Goal: Task Accomplishment & Management: Manage account settings

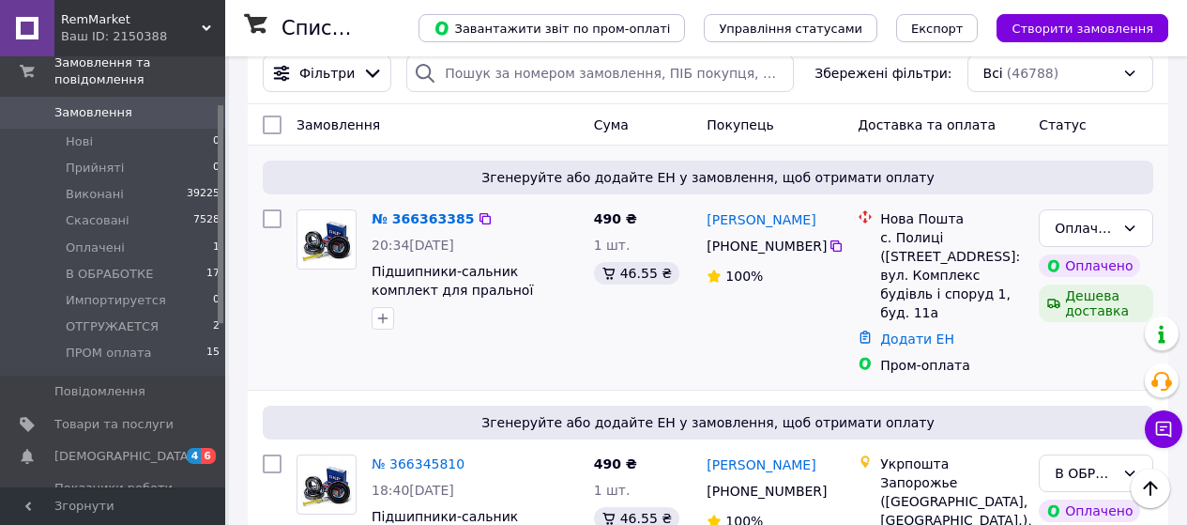
scroll to position [188, 0]
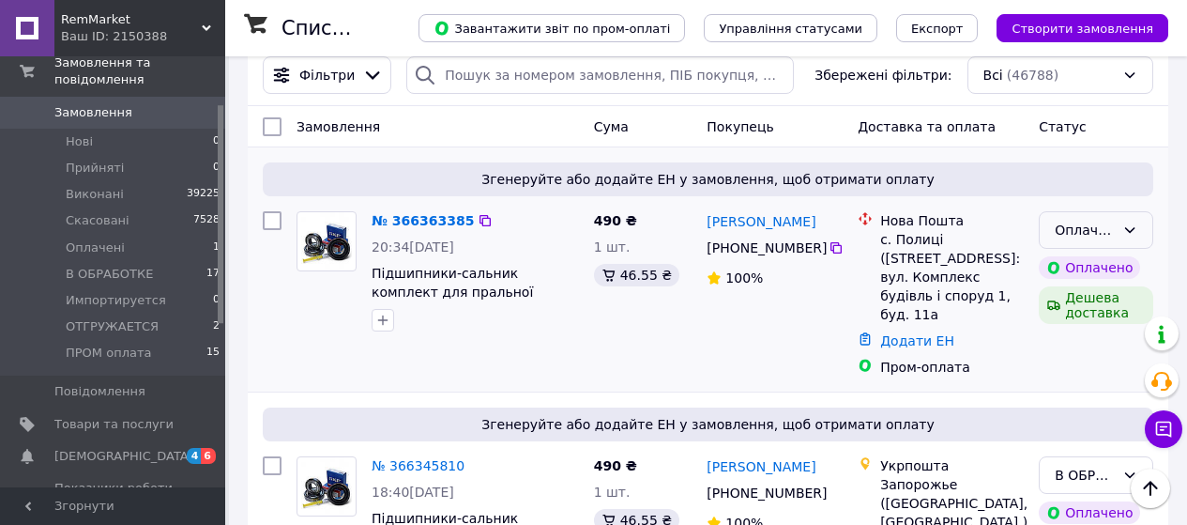
click at [1122, 234] on icon at bounding box center [1129, 229] width 15 height 15
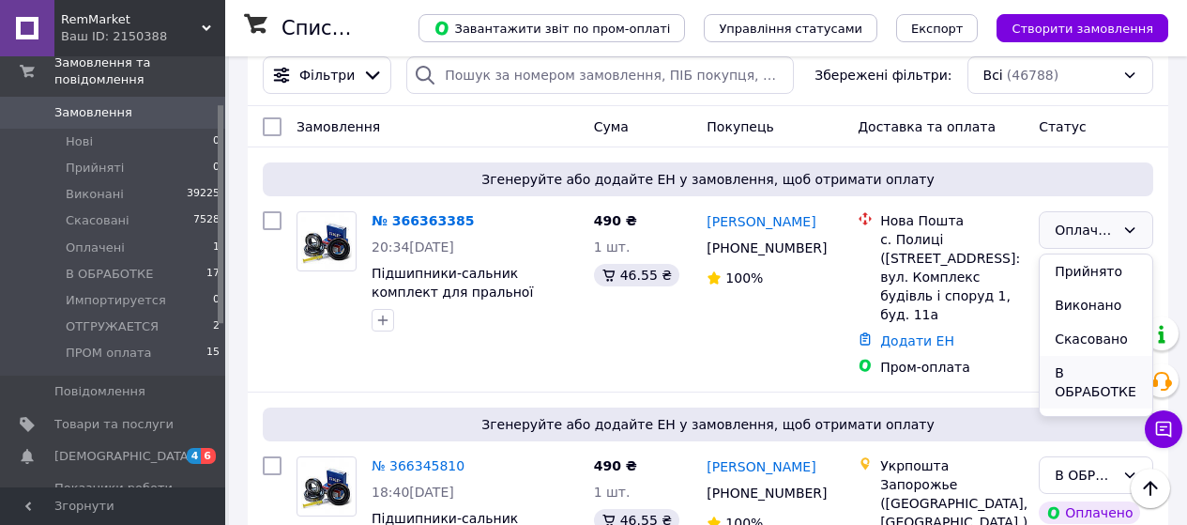
click at [1100, 368] on li "В ОБРАБОТКЕ" at bounding box center [1096, 382] width 113 height 53
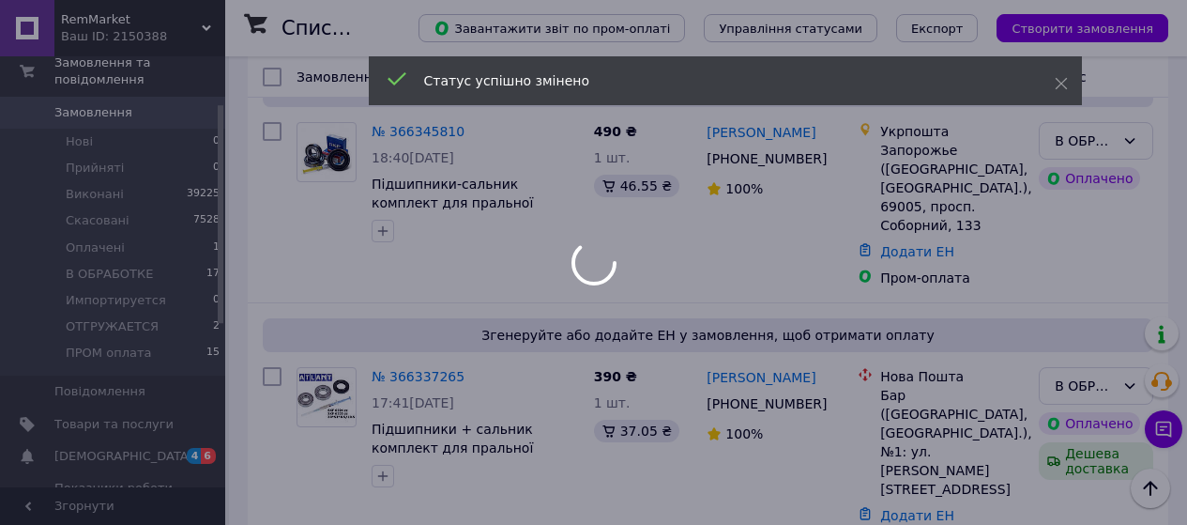
scroll to position [563, 0]
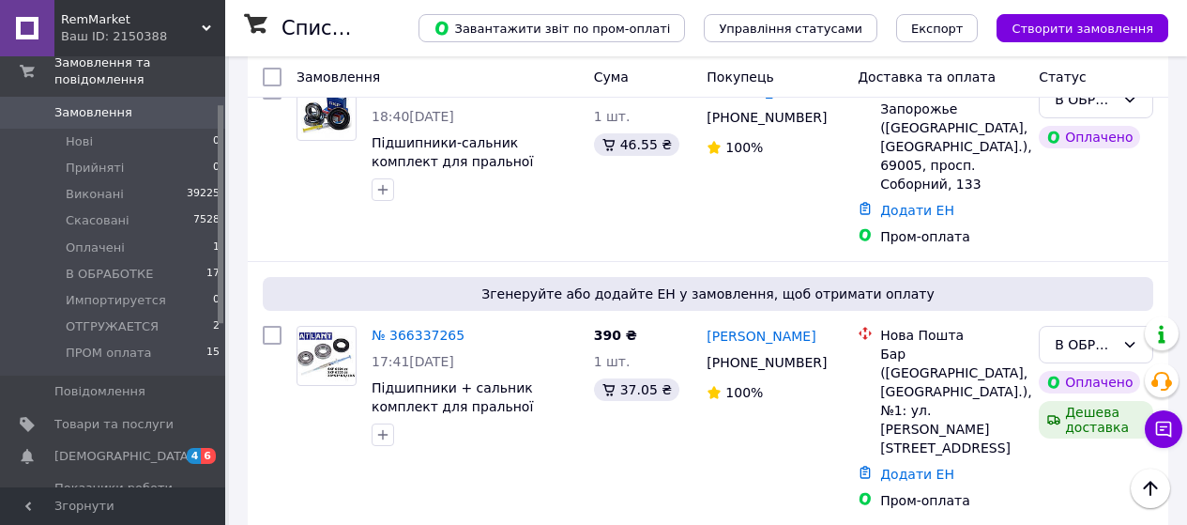
click at [118, 448] on span "[DEMOGRAPHIC_DATA]" at bounding box center [123, 456] width 139 height 17
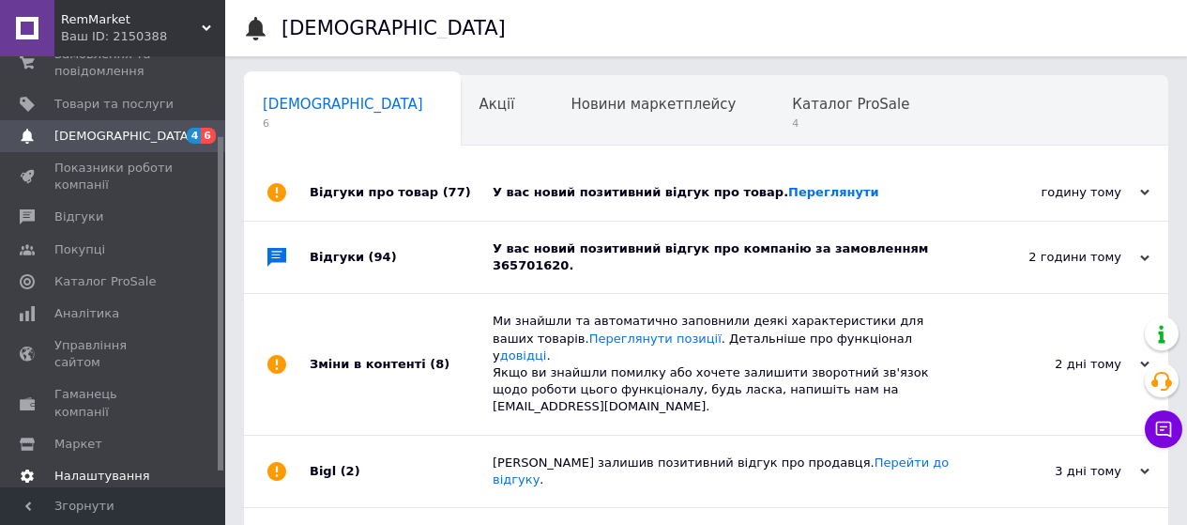
scroll to position [0, 6]
click at [337, 202] on div "Відгуки про товар (77)" at bounding box center [401, 192] width 183 height 56
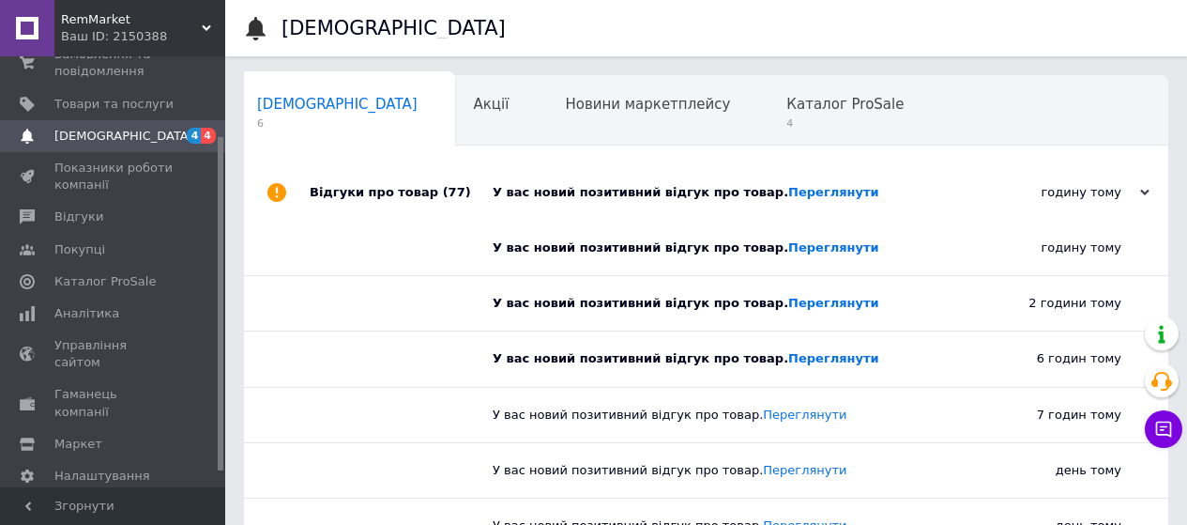
click at [337, 202] on div "Відгуки про товар (77)" at bounding box center [401, 192] width 183 height 56
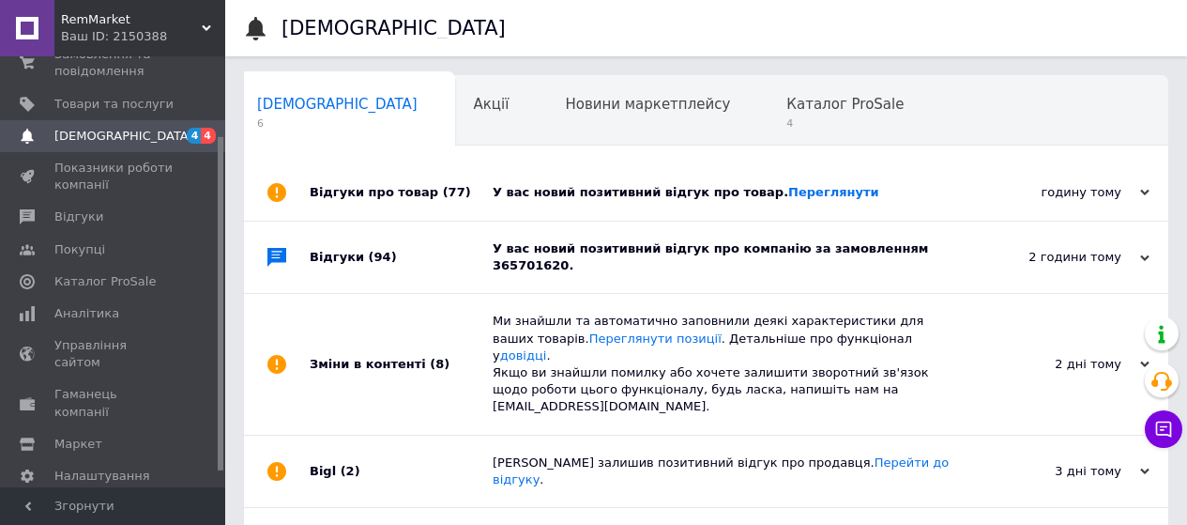
click at [343, 242] on div "Відгуки (94)" at bounding box center [401, 256] width 183 height 71
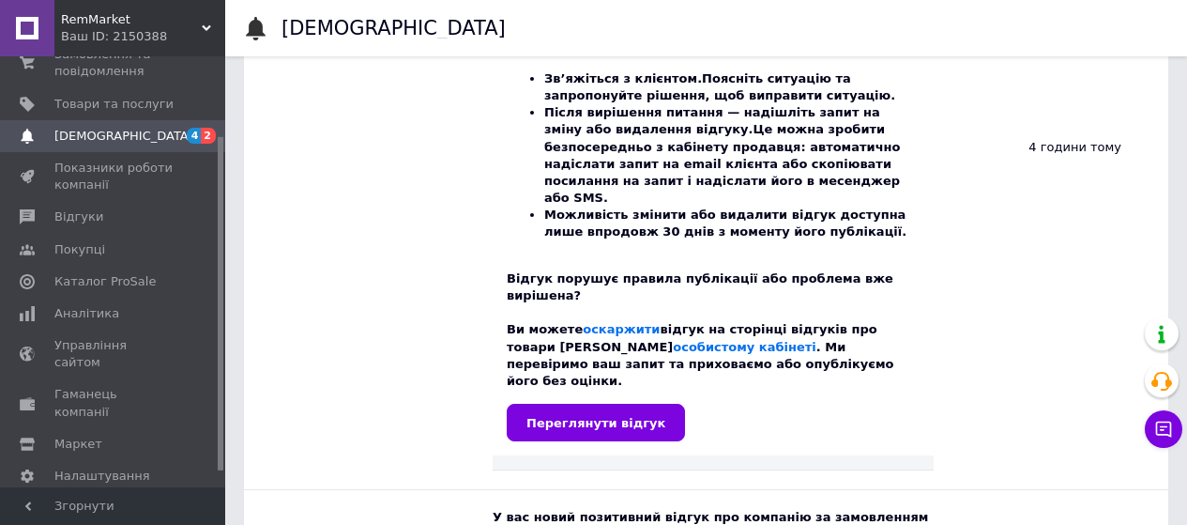
scroll to position [751, 0]
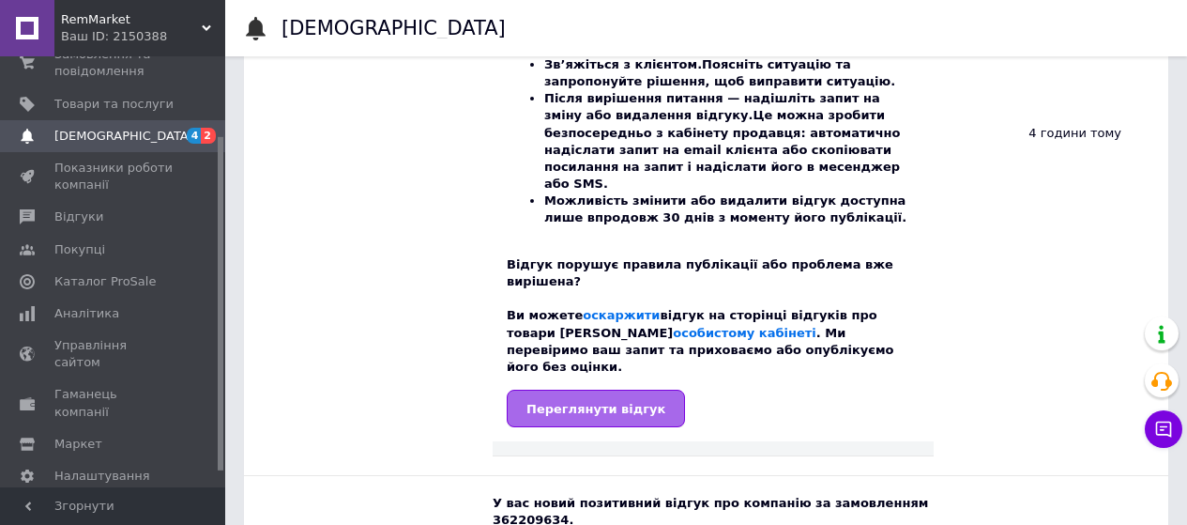
click at [548, 402] on span "Переглянути відгук" at bounding box center [595, 409] width 139 height 14
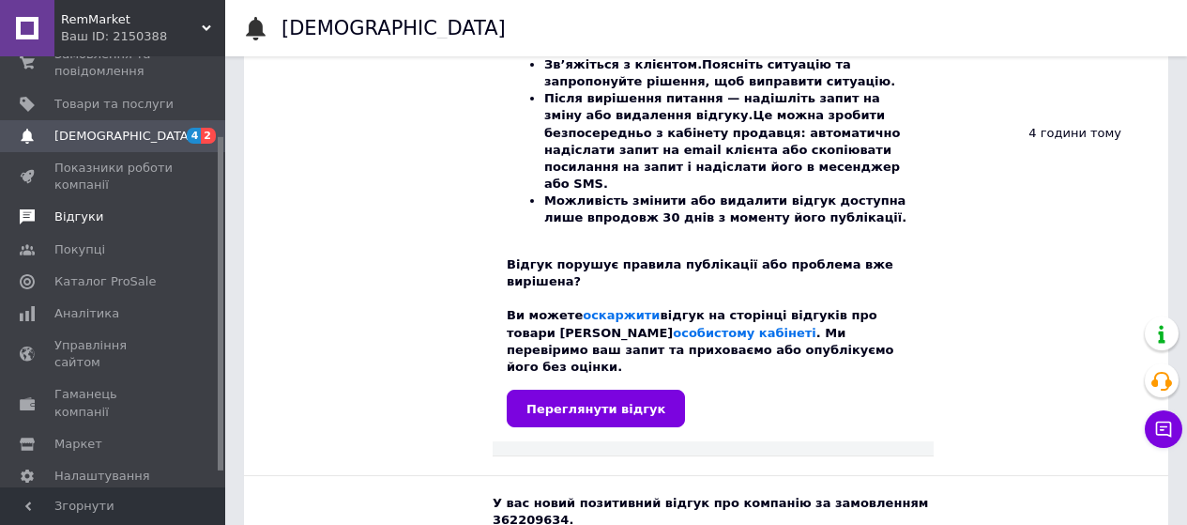
click at [95, 218] on span "Відгуки" at bounding box center [113, 216] width 119 height 17
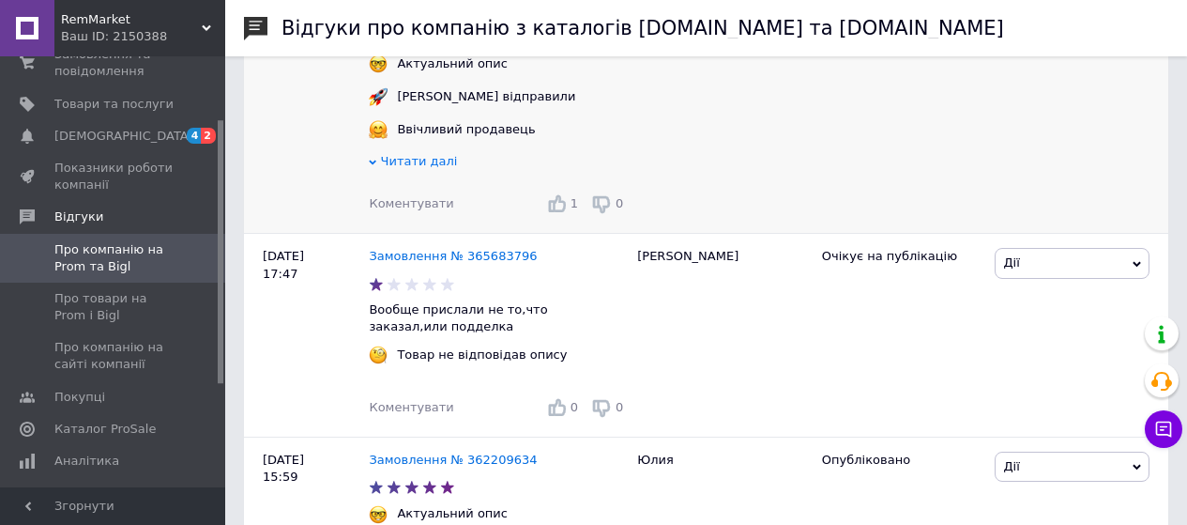
scroll to position [469, 0]
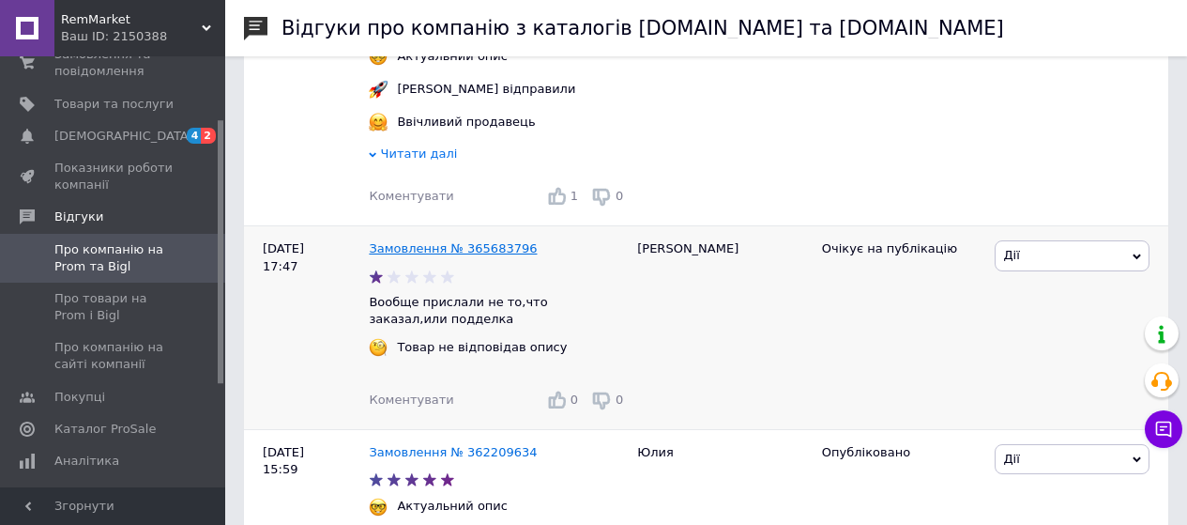
click at [471, 255] on link "Замовлення № 365683796" at bounding box center [453, 248] width 168 height 14
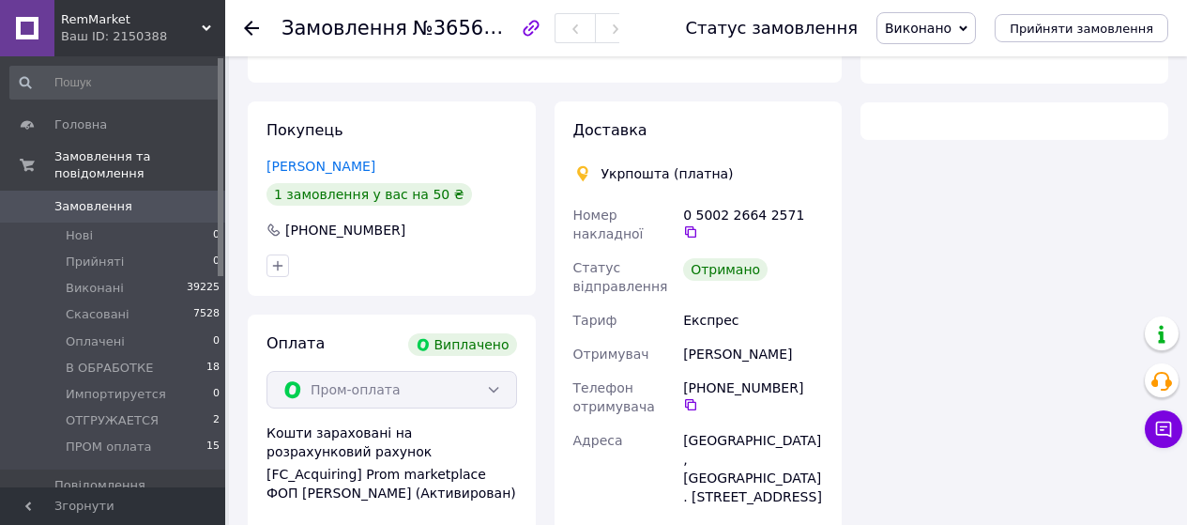
scroll to position [375, 0]
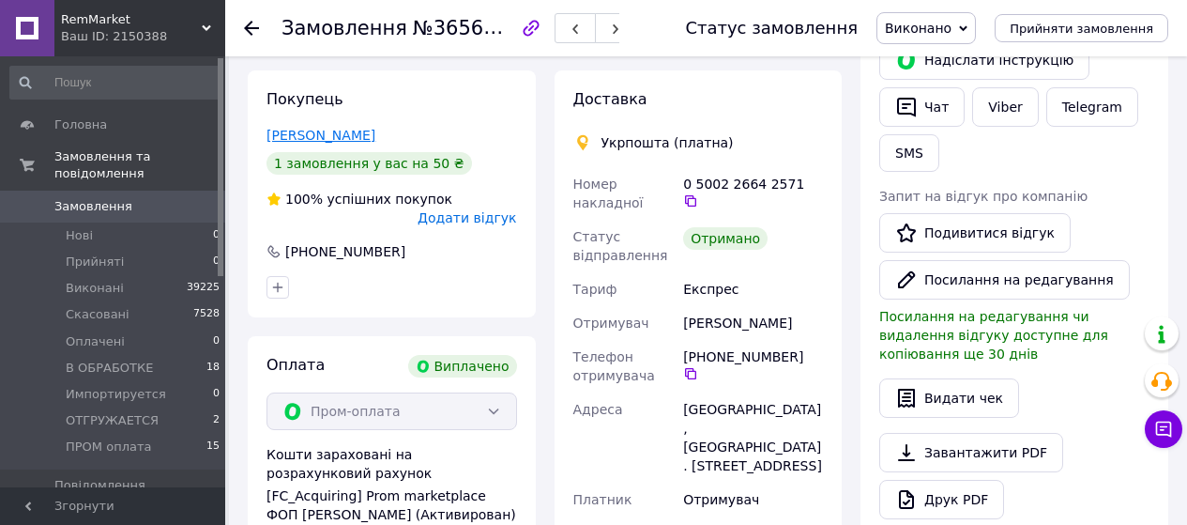
click at [312, 131] on link "Зубко Сергей" at bounding box center [320, 135] width 109 height 15
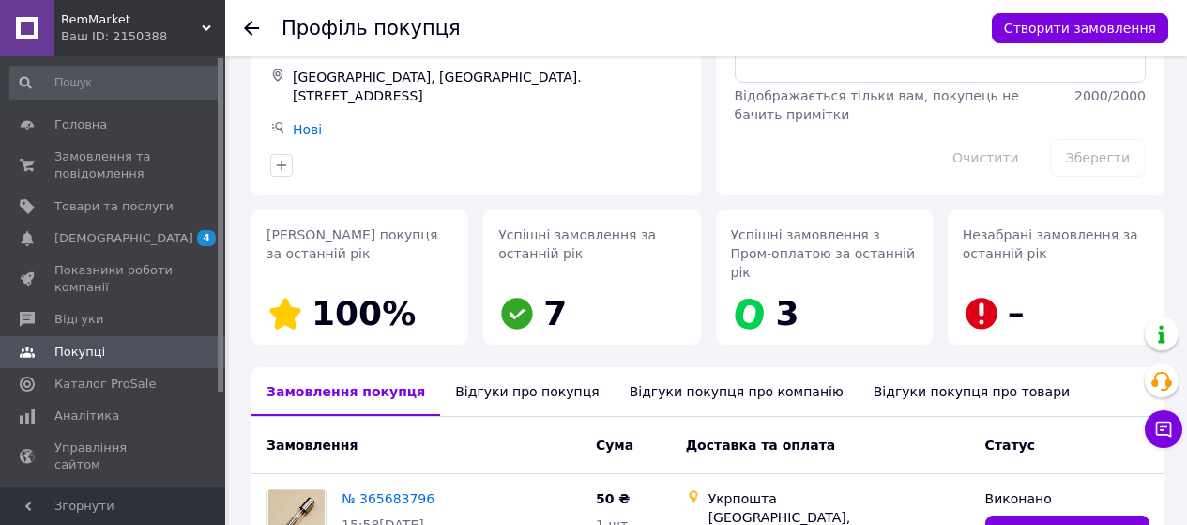
scroll to position [108, 0]
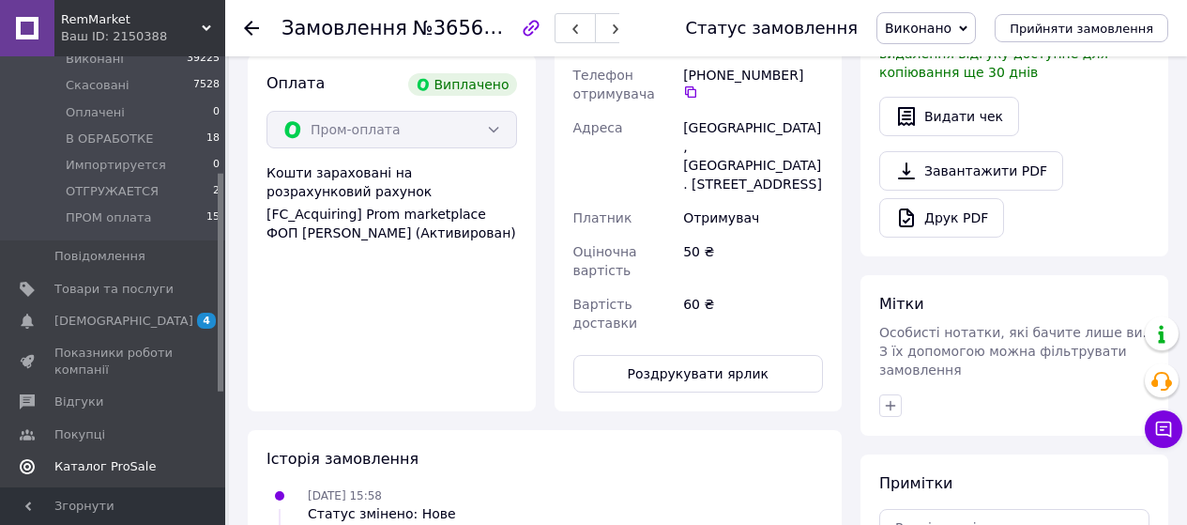
scroll to position [281, 0]
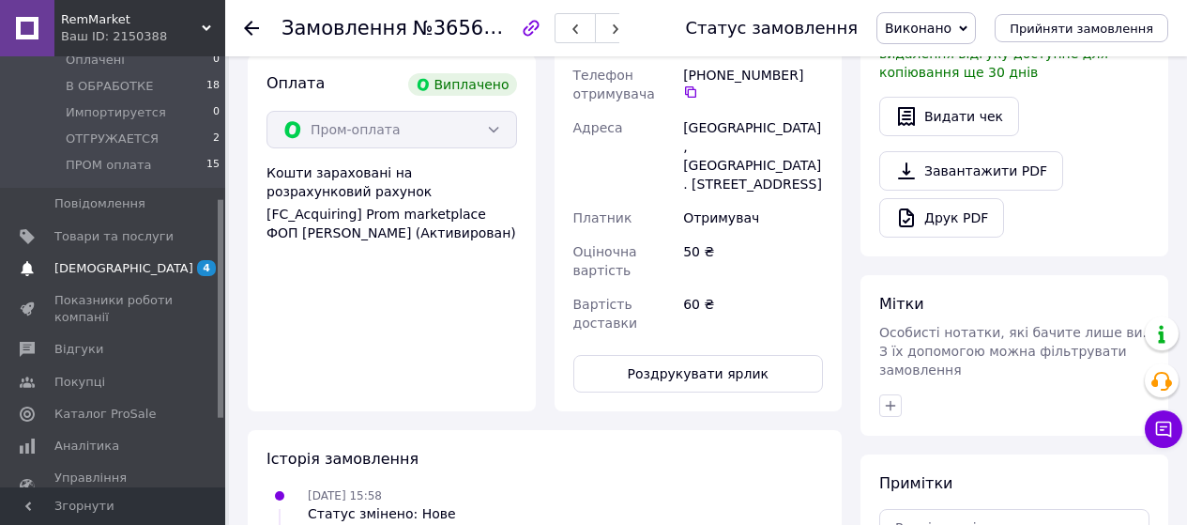
click at [121, 260] on span "[DEMOGRAPHIC_DATA]" at bounding box center [123, 268] width 139 height 17
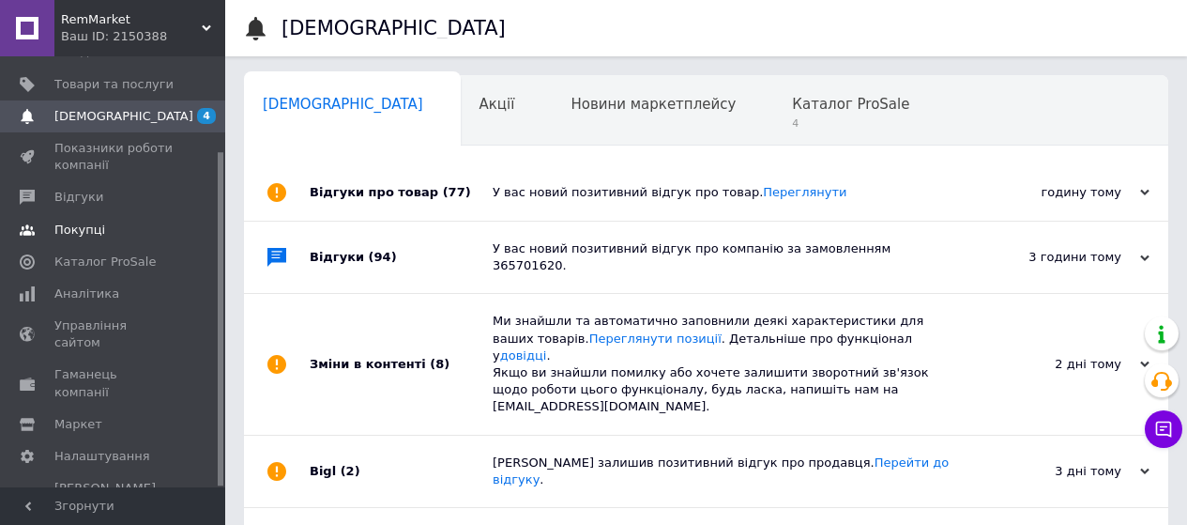
scroll to position [0, 6]
click at [786, 110] on span "Каталог ProSale" at bounding box center [844, 104] width 117 height 17
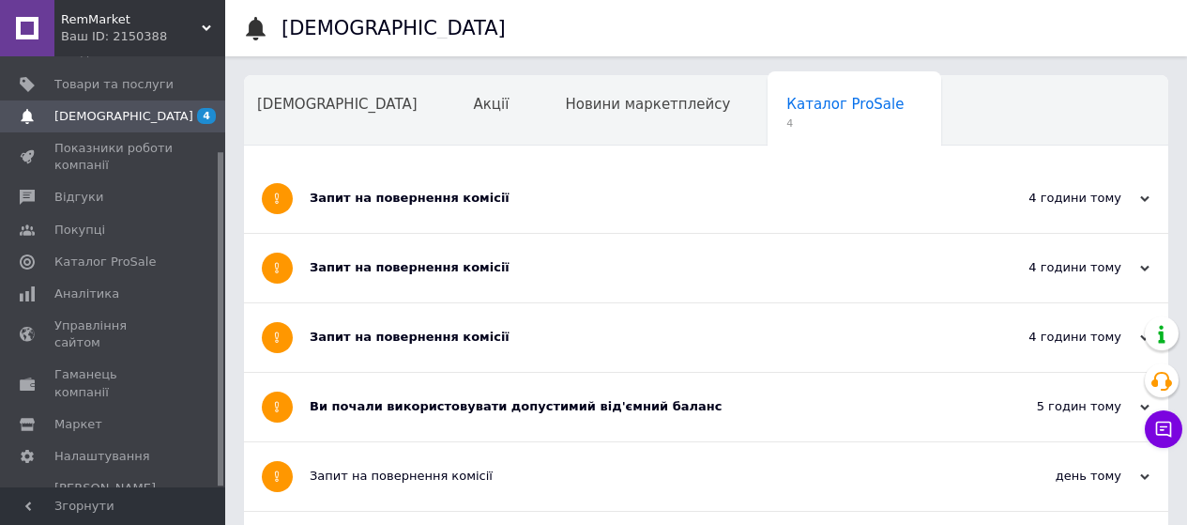
click at [378, 210] on div "Запит на повернення комісії" at bounding box center [636, 198] width 652 height 68
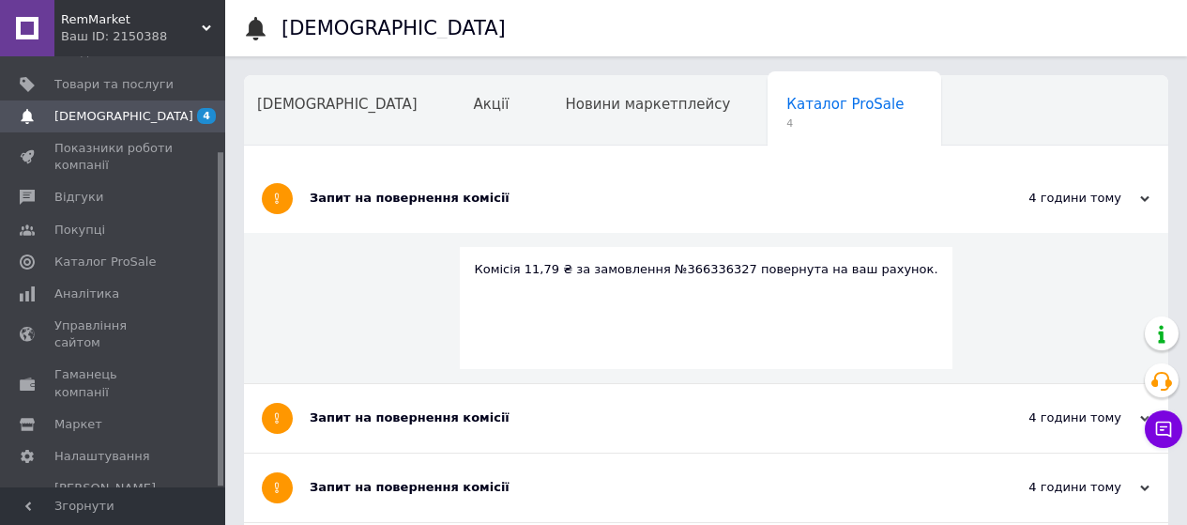
click at [378, 210] on div "Запит на повернення комісії" at bounding box center [636, 198] width 652 height 68
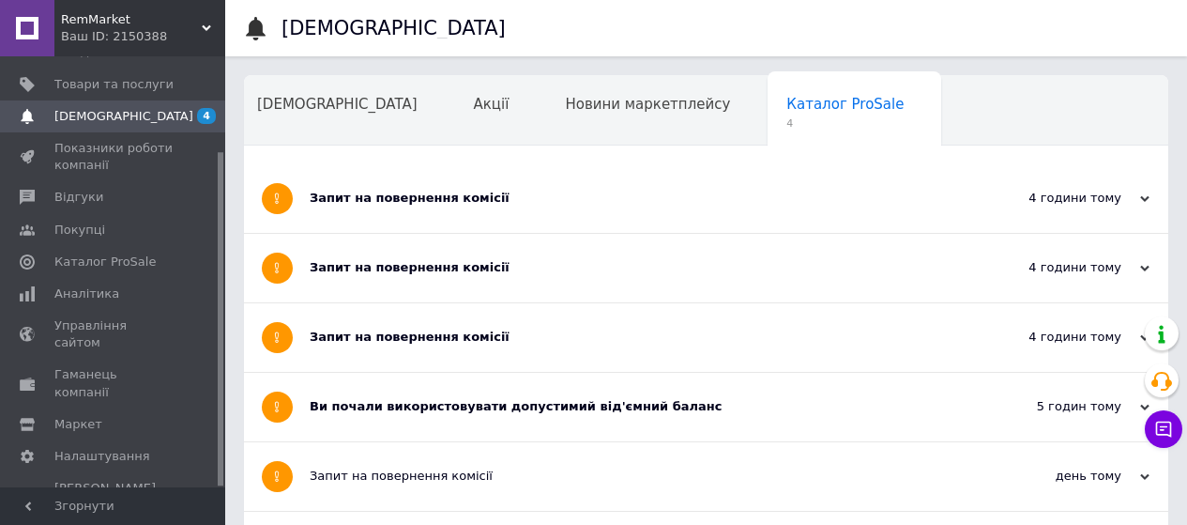
click at [406, 274] on div "Запит на повернення комісії" at bounding box center [636, 267] width 652 height 17
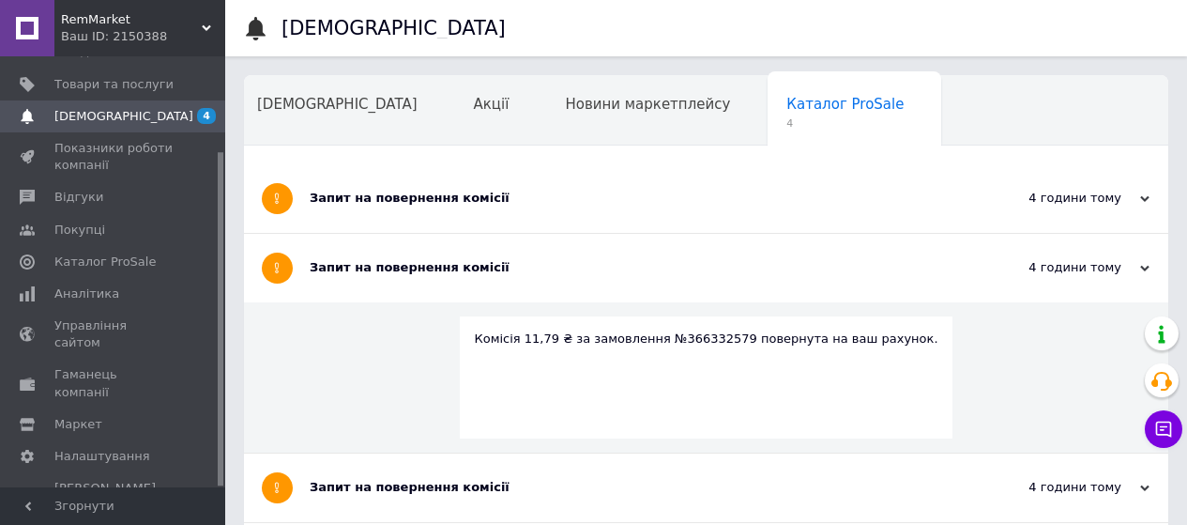
click at [406, 274] on div "Запит на повернення комісії" at bounding box center [636, 267] width 652 height 17
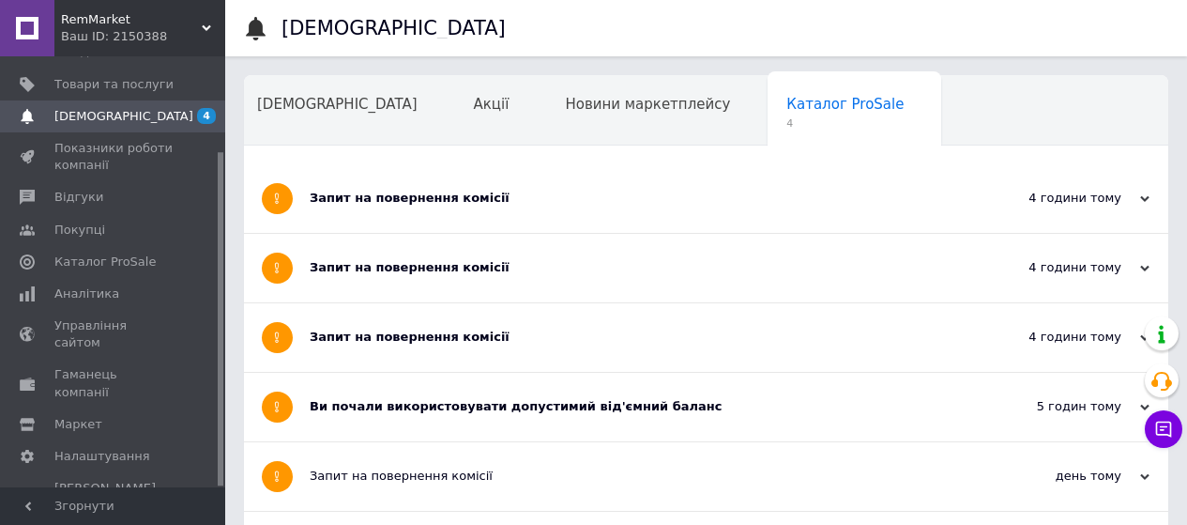
click at [426, 336] on div "Запит на повернення комісії" at bounding box center [636, 336] width 652 height 17
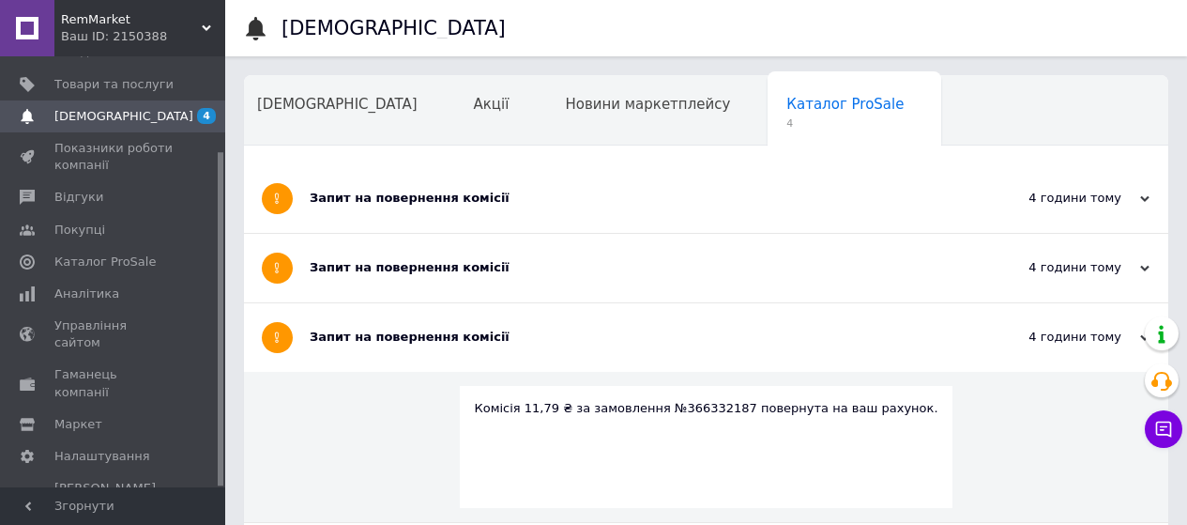
click at [426, 336] on div "Запит на повернення комісії" at bounding box center [636, 336] width 652 height 17
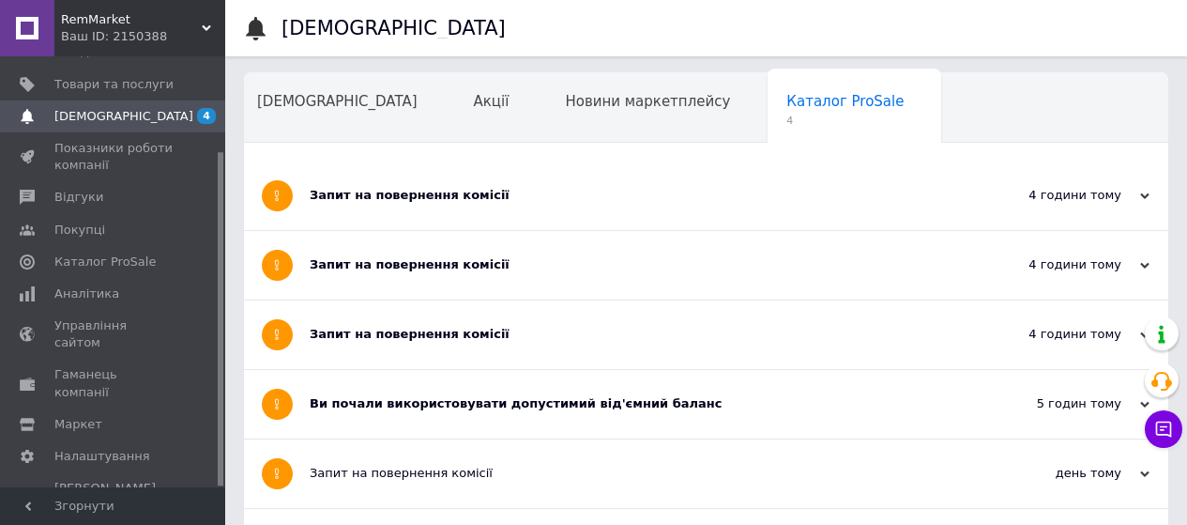
scroll to position [94, 0]
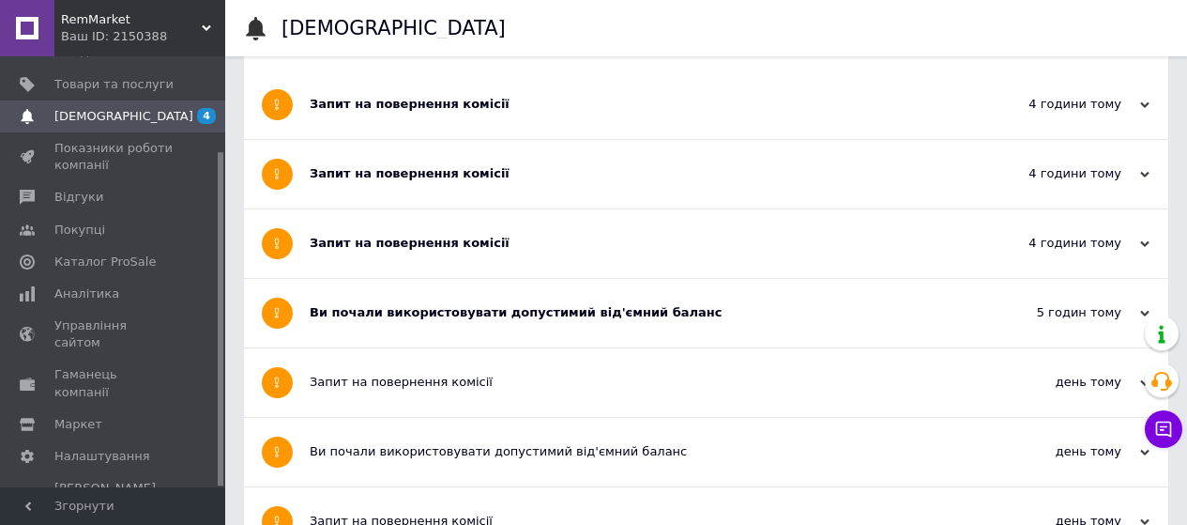
click at [400, 308] on div "Ви почали використовувати допустимий від'ємний баланс" at bounding box center [636, 312] width 652 height 17
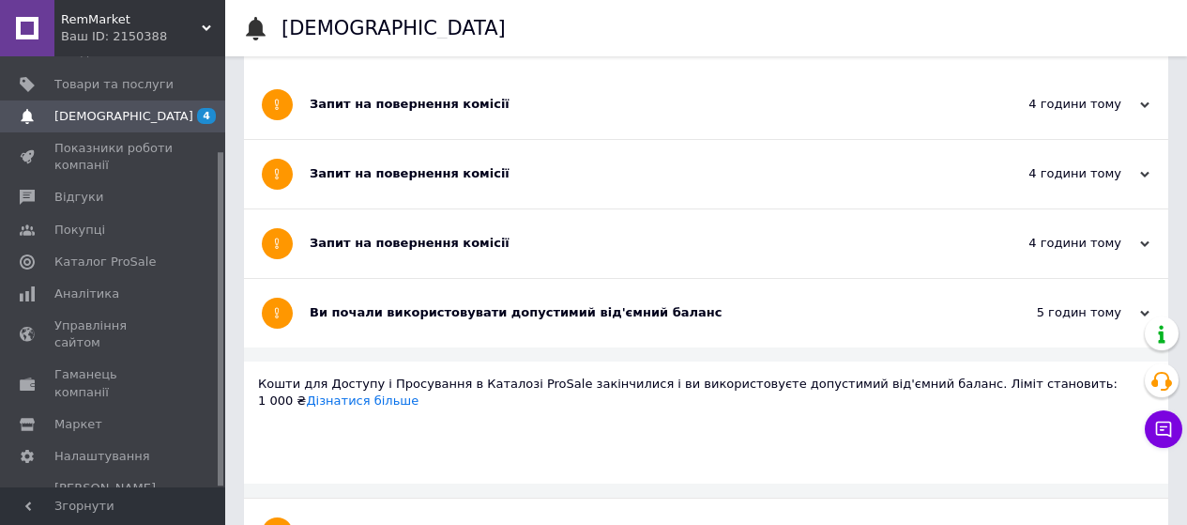
click at [400, 308] on div "Ви почали використовувати допустимий від'ємний баланс" at bounding box center [636, 312] width 652 height 17
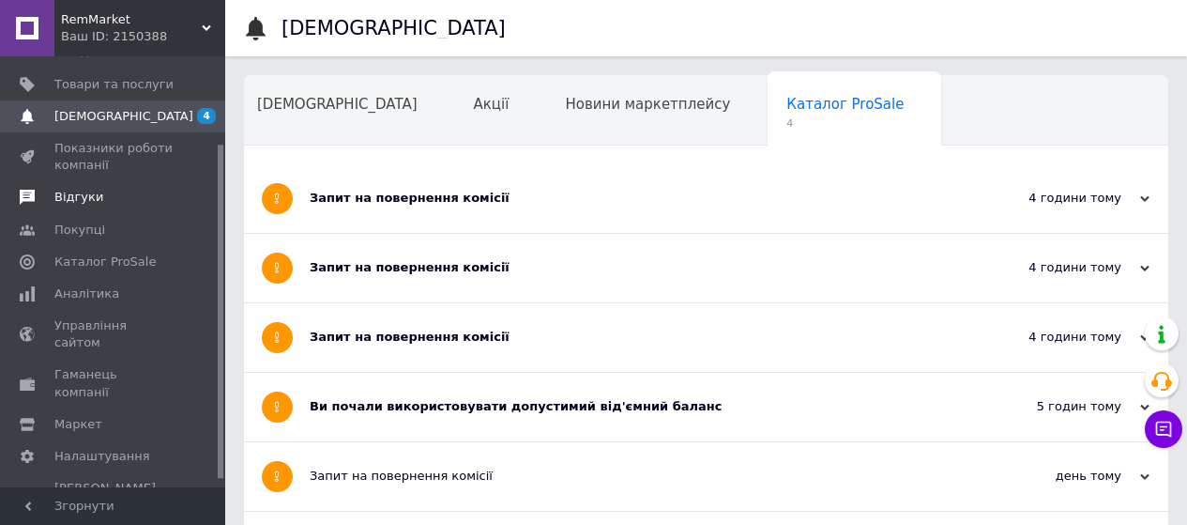
scroll to position [0, 0]
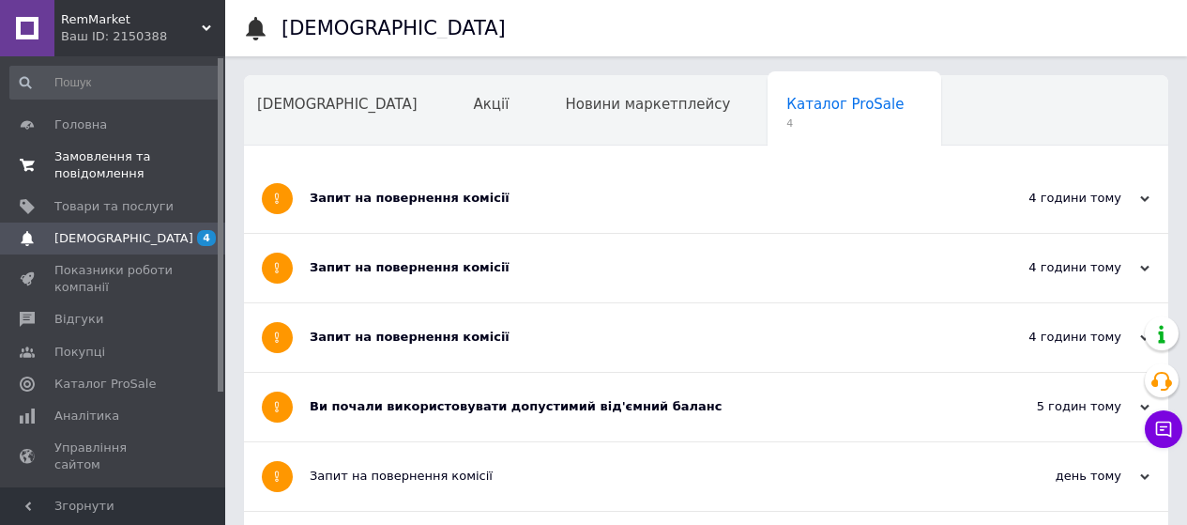
click at [133, 183] on link "Замовлення та повідомлення 0 0" at bounding box center [115, 165] width 231 height 49
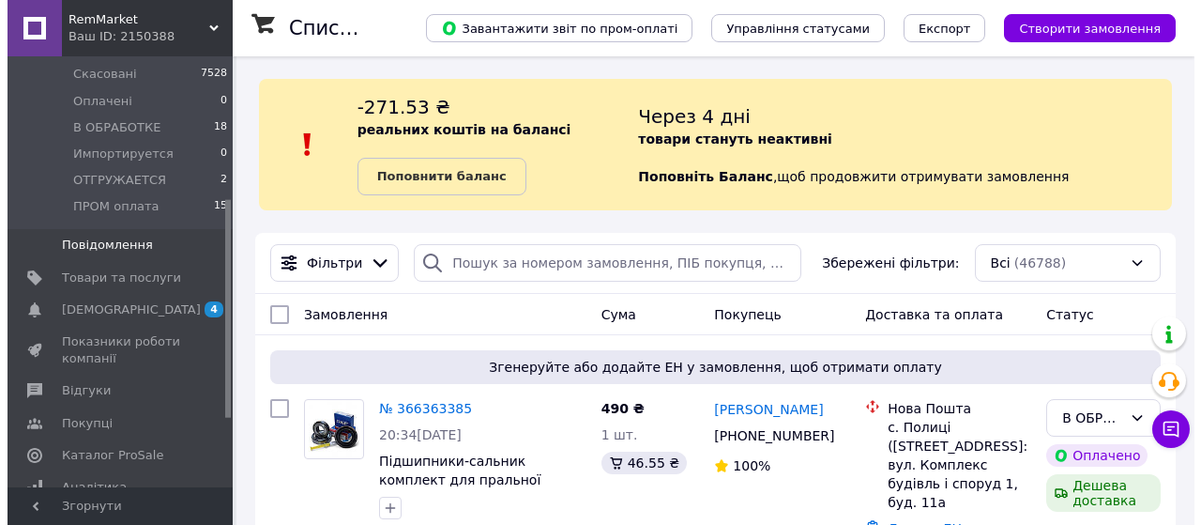
scroll to position [281, 0]
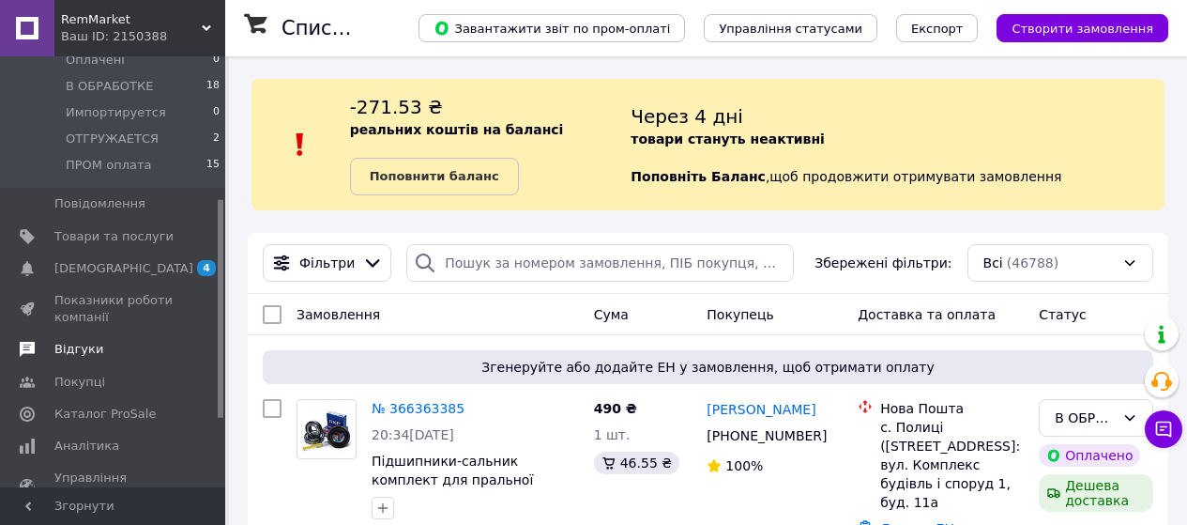
click at [107, 341] on span "Відгуки" at bounding box center [113, 349] width 119 height 17
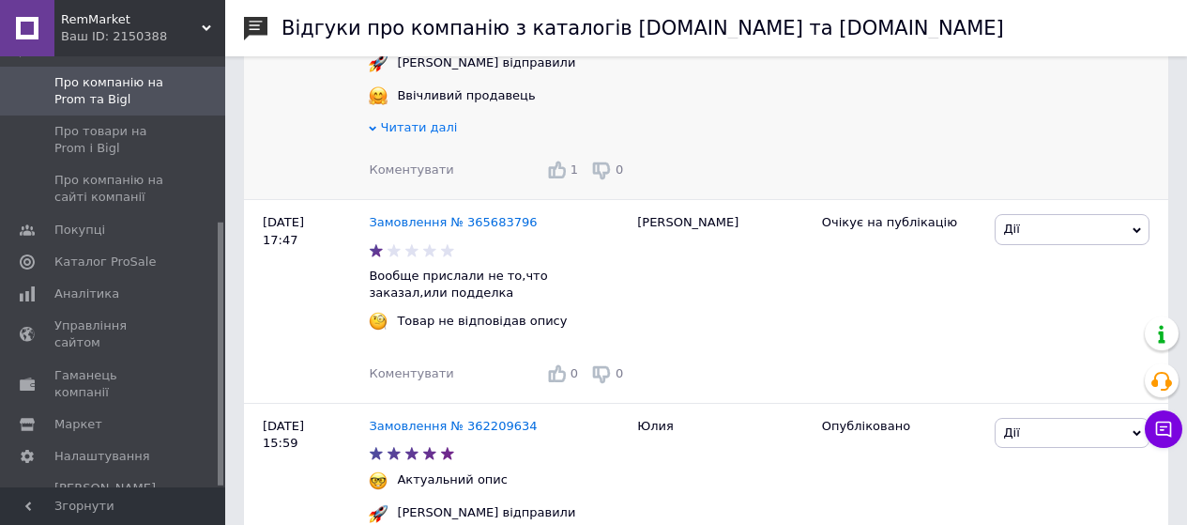
scroll to position [563, 0]
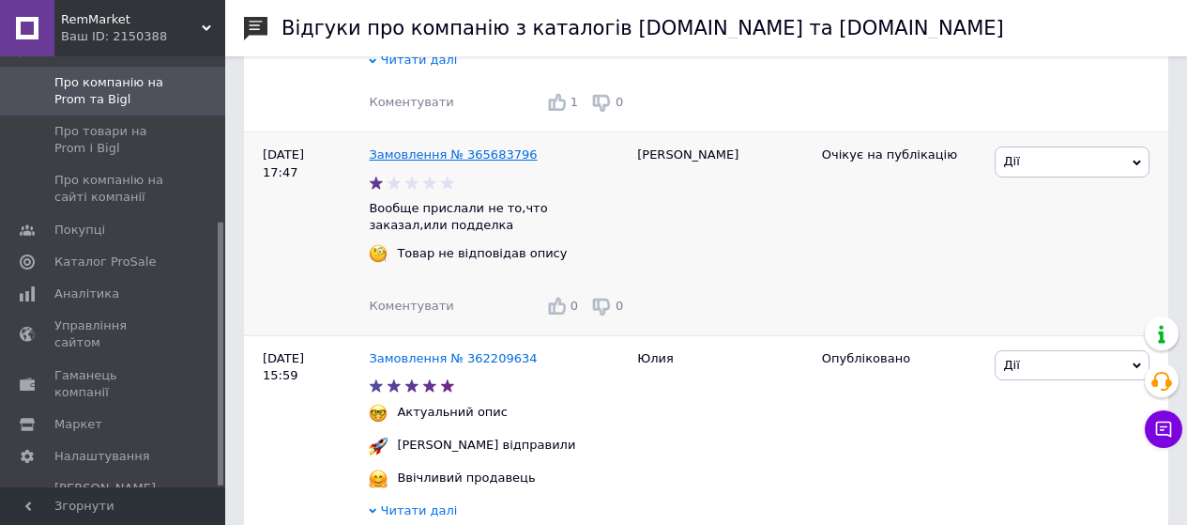
click at [418, 156] on link "Замовлення № 365683796" at bounding box center [453, 154] width 168 height 14
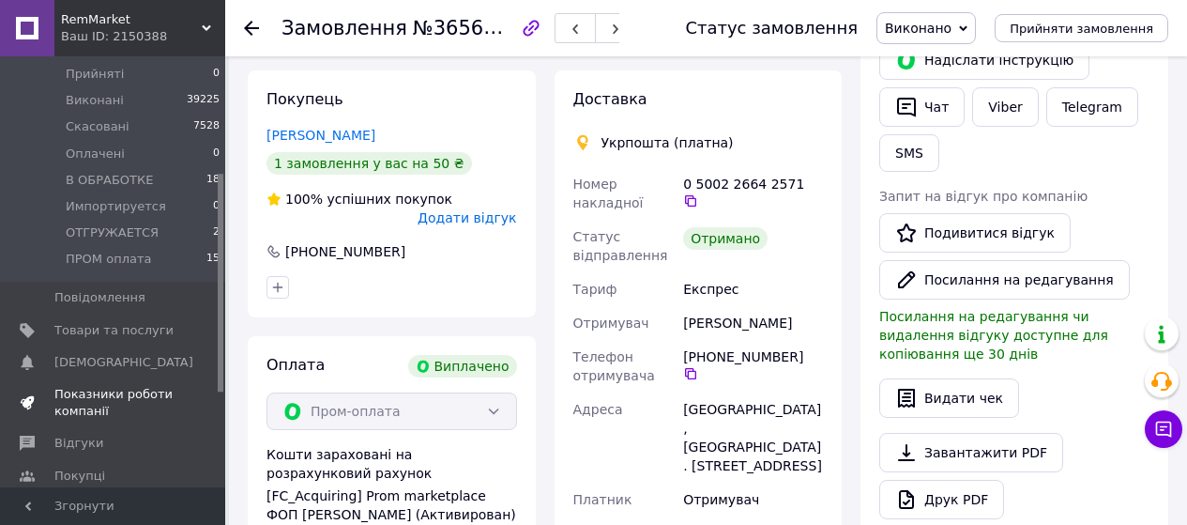
scroll to position [281, 0]
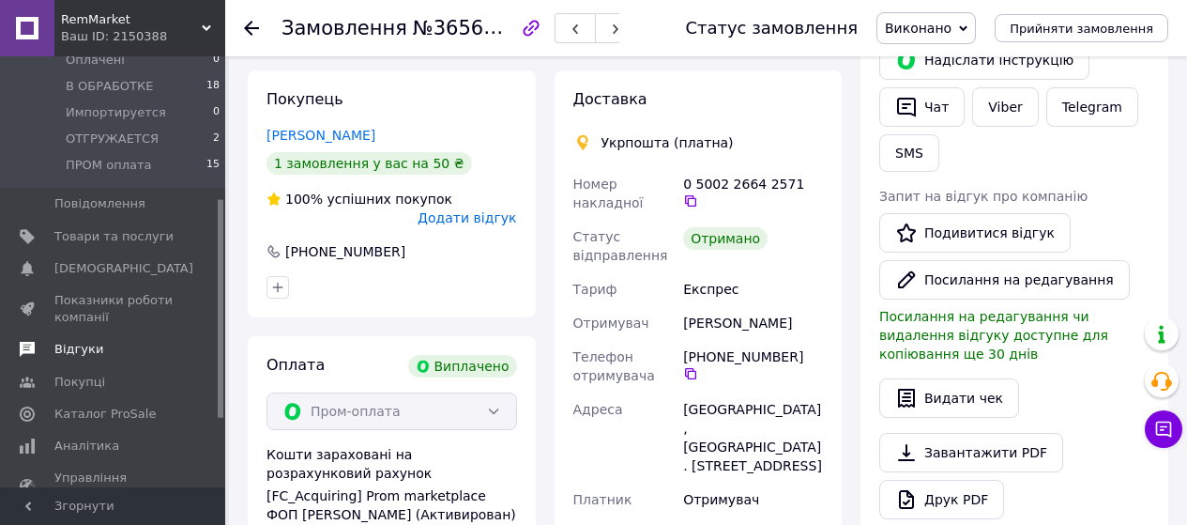
click at [82, 343] on link "Відгуки" at bounding box center [115, 349] width 231 height 32
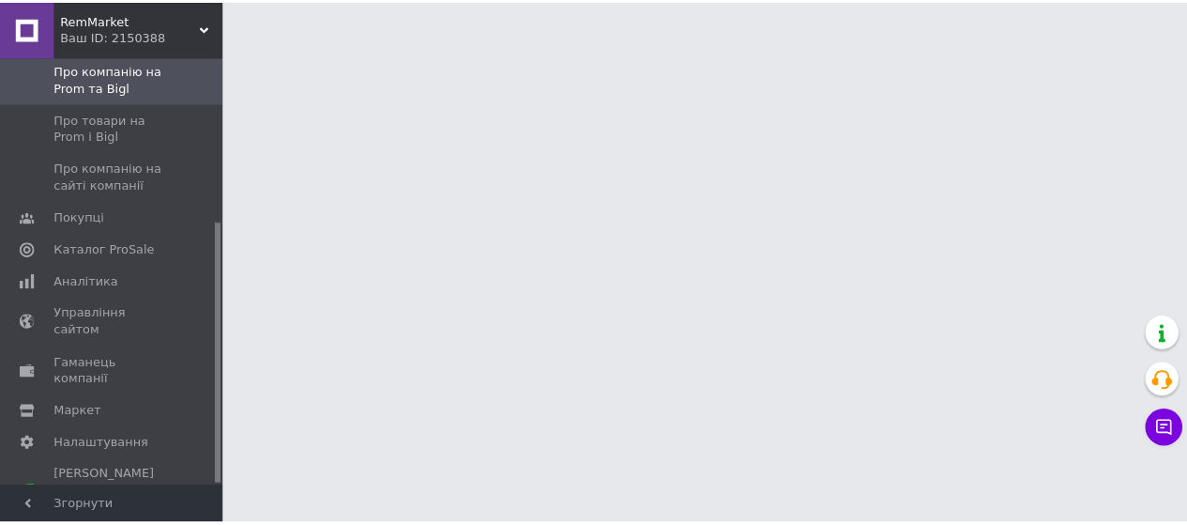
scroll to position [269, 0]
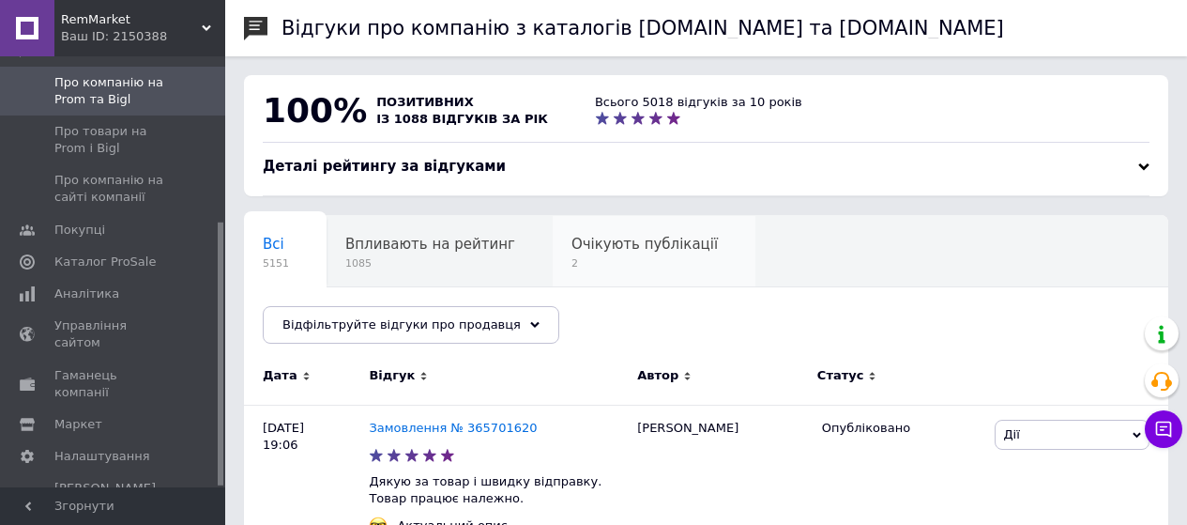
click at [573, 249] on span "Очікують публікації" at bounding box center [644, 244] width 146 height 17
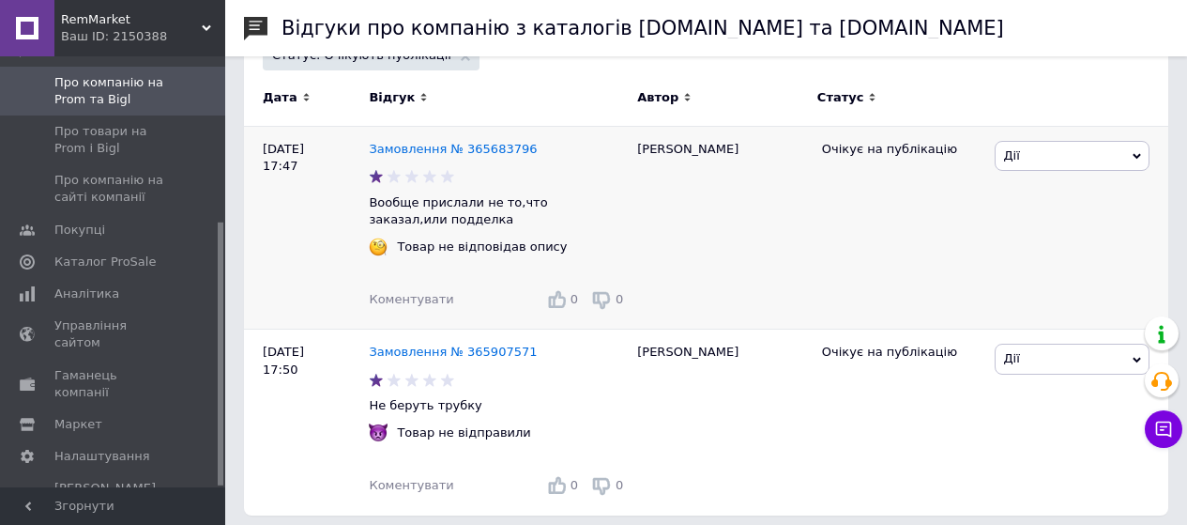
scroll to position [325, 0]
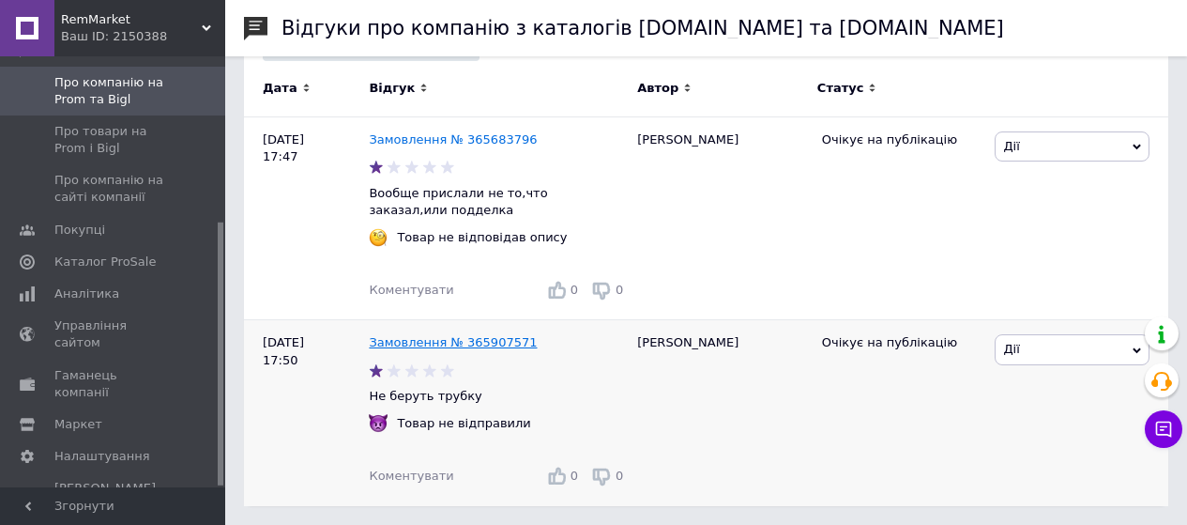
click at [488, 346] on link "Замовлення № 365907571" at bounding box center [453, 342] width 168 height 14
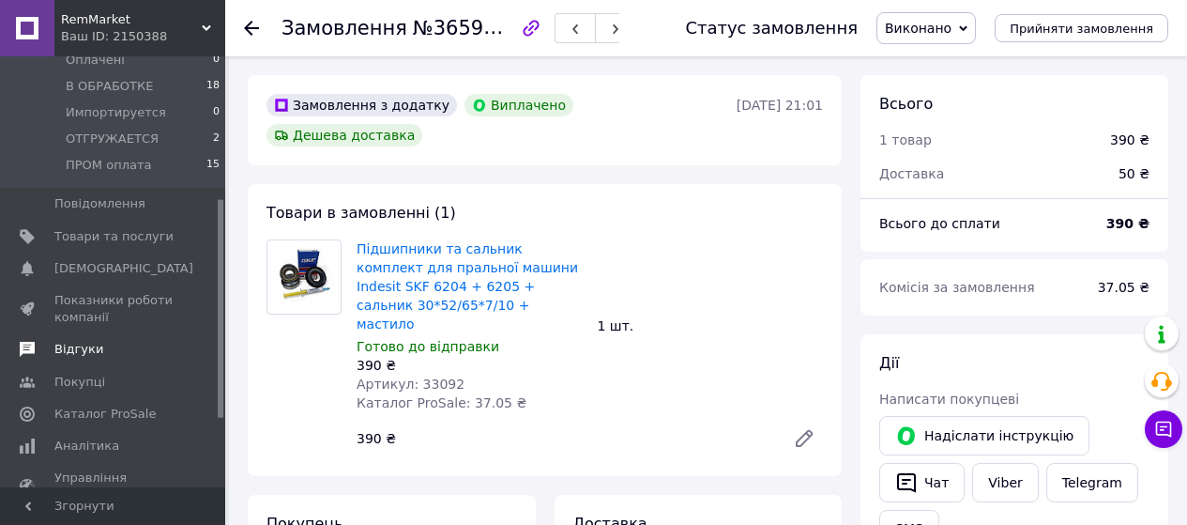
click at [125, 341] on span "Відгуки" at bounding box center [113, 349] width 119 height 17
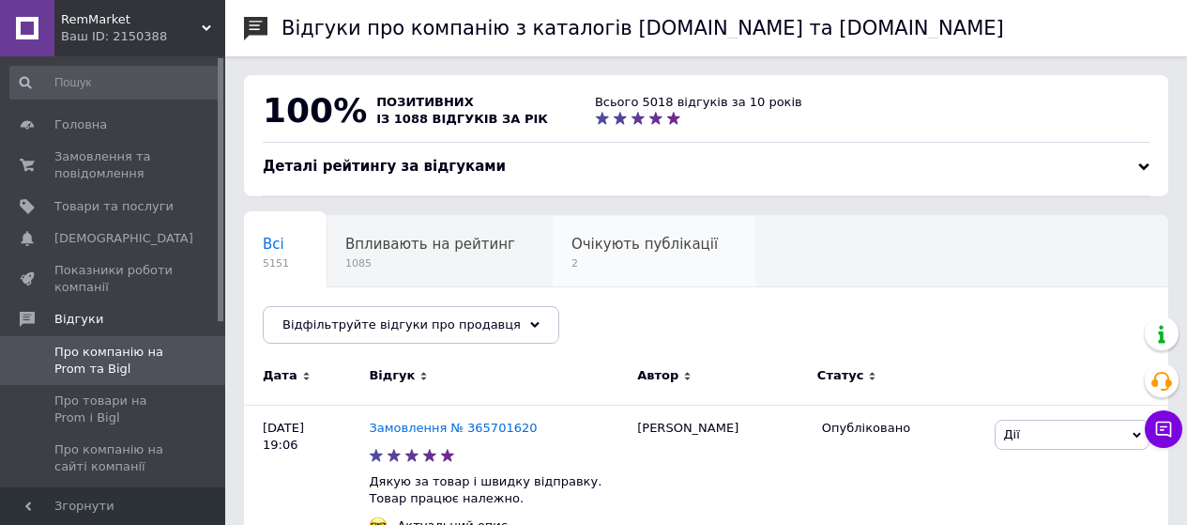
click at [600, 234] on div "Очікують публікації 2" at bounding box center [654, 251] width 203 height 71
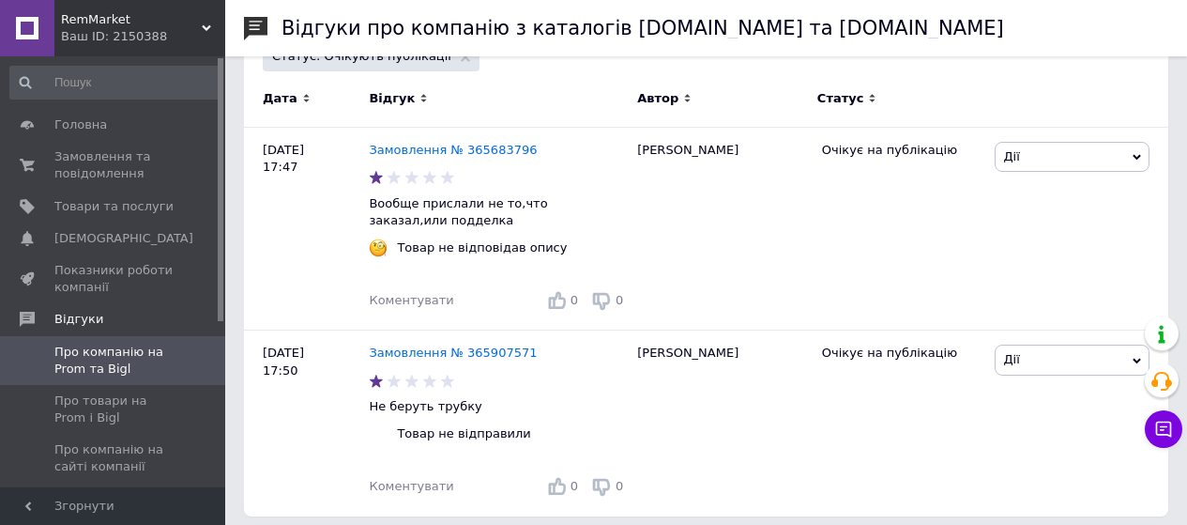
scroll to position [325, 0]
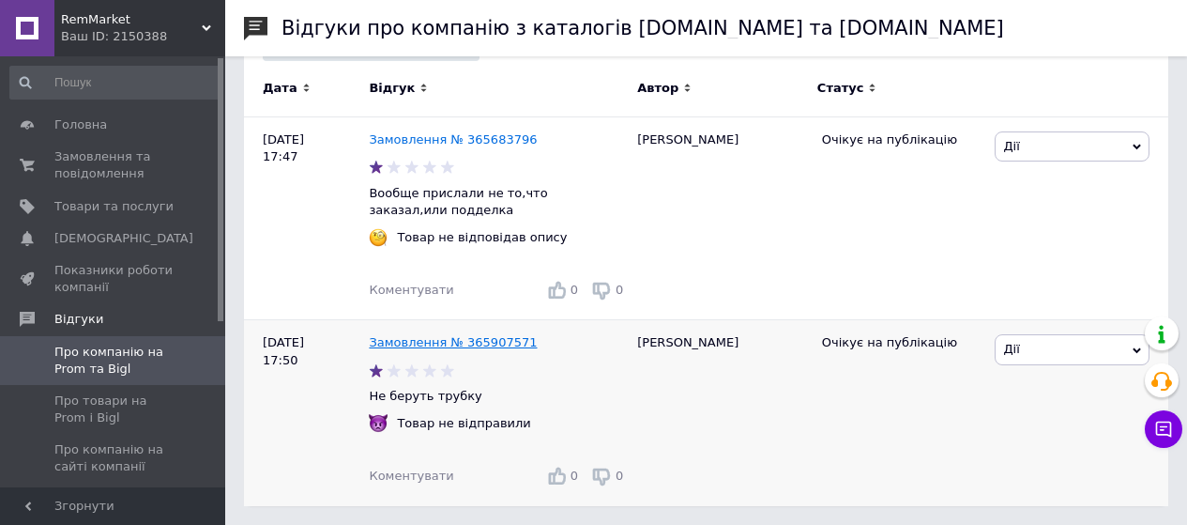
click at [464, 339] on link "Замовлення № 365907571" at bounding box center [453, 342] width 168 height 14
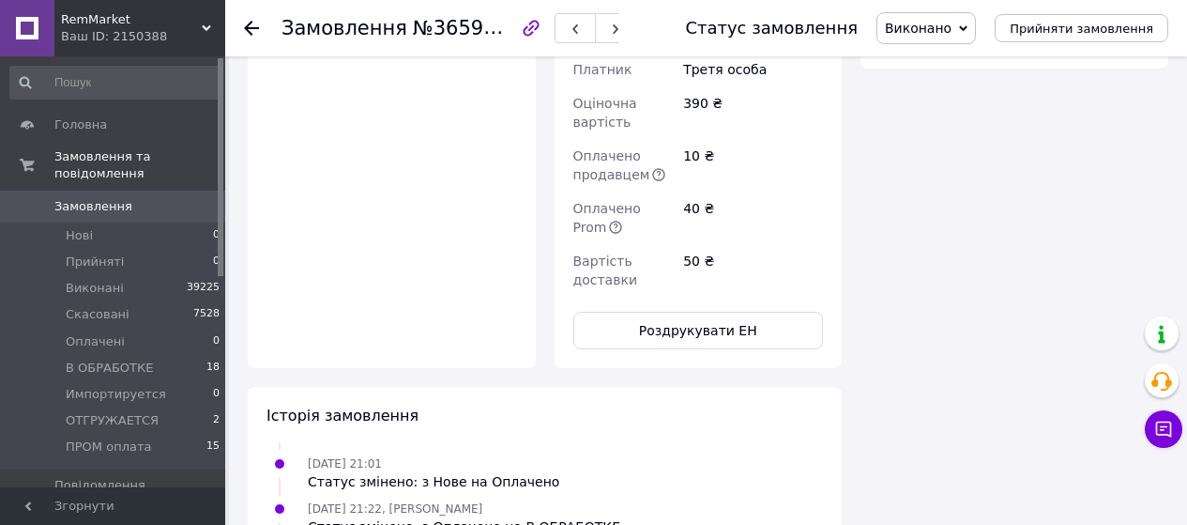
scroll to position [1479, 0]
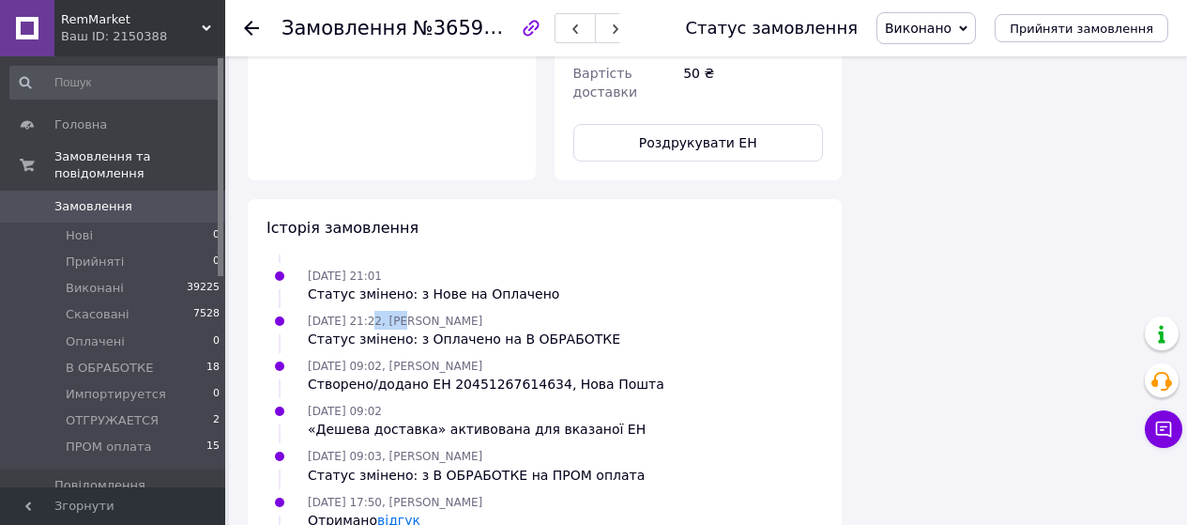
drag, startPoint x: 367, startPoint y: 178, endPoint x: 393, endPoint y: 179, distance: 26.3
click at [393, 314] on span "09.10.2025 21:22, Александр Малый" at bounding box center [395, 320] width 175 height 13
click at [385, 512] on link "відгук" at bounding box center [398, 519] width 43 height 15
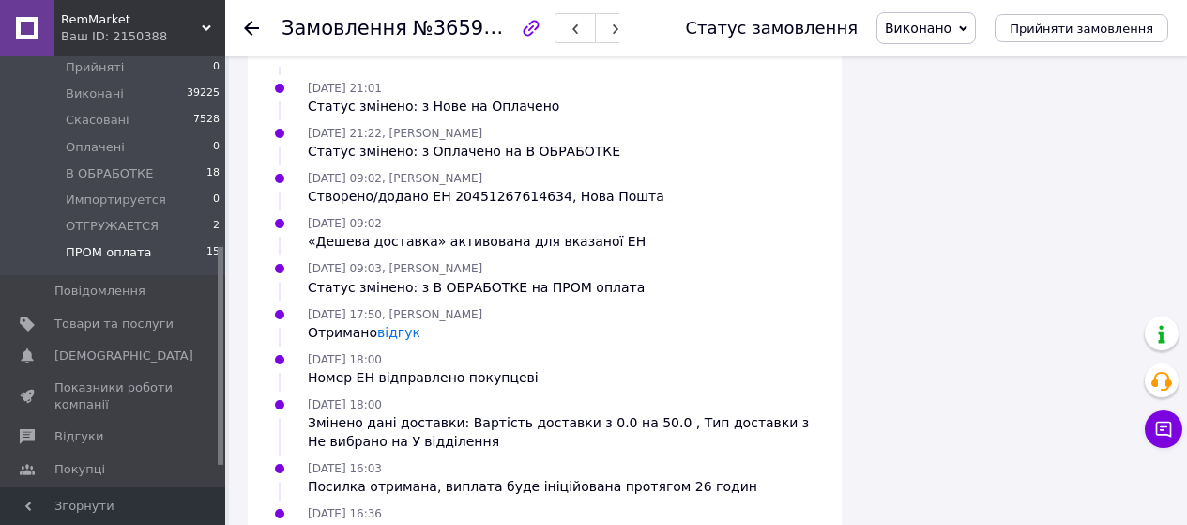
scroll to position [375, 0]
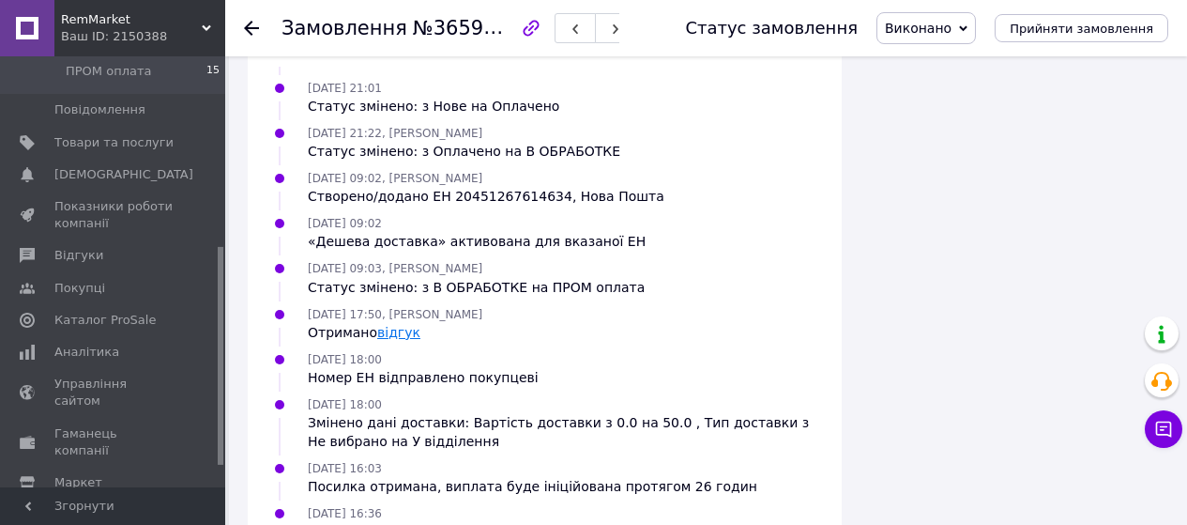
click at [403, 325] on link "відгук" at bounding box center [398, 332] width 43 height 15
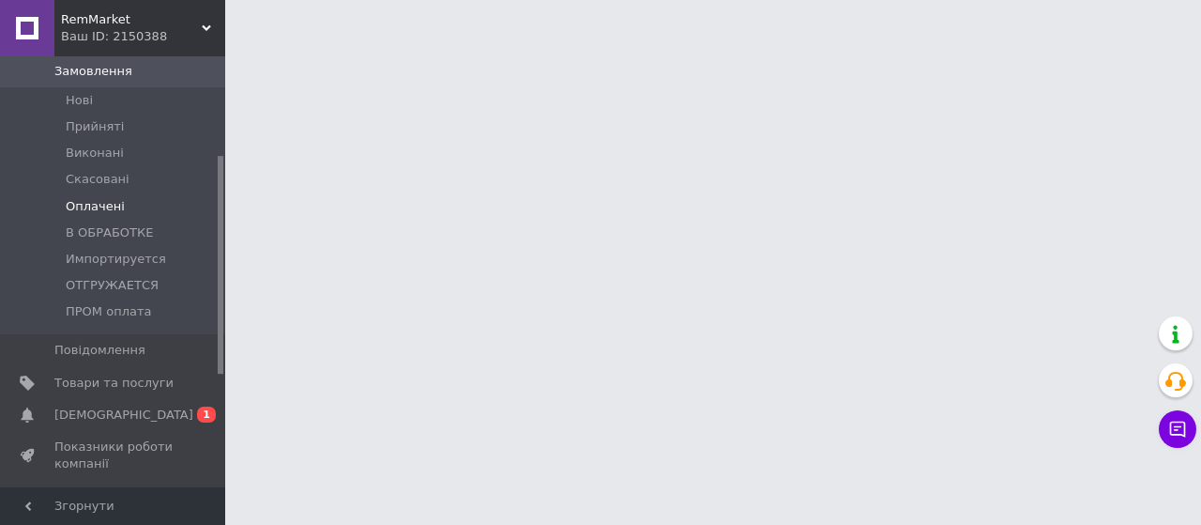
scroll to position [281, 0]
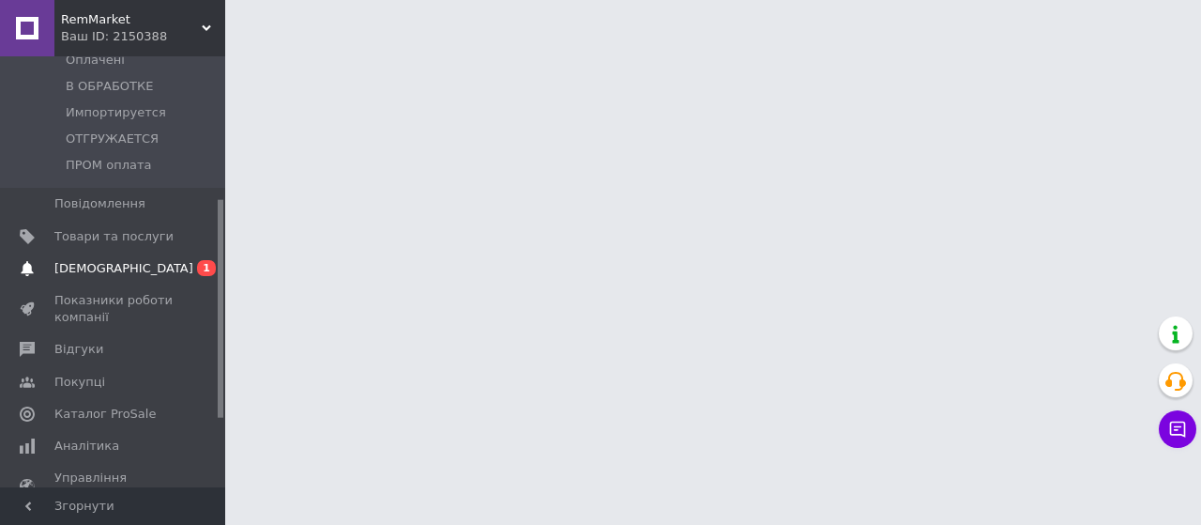
click at [119, 260] on span "[DEMOGRAPHIC_DATA]" at bounding box center [123, 268] width 139 height 17
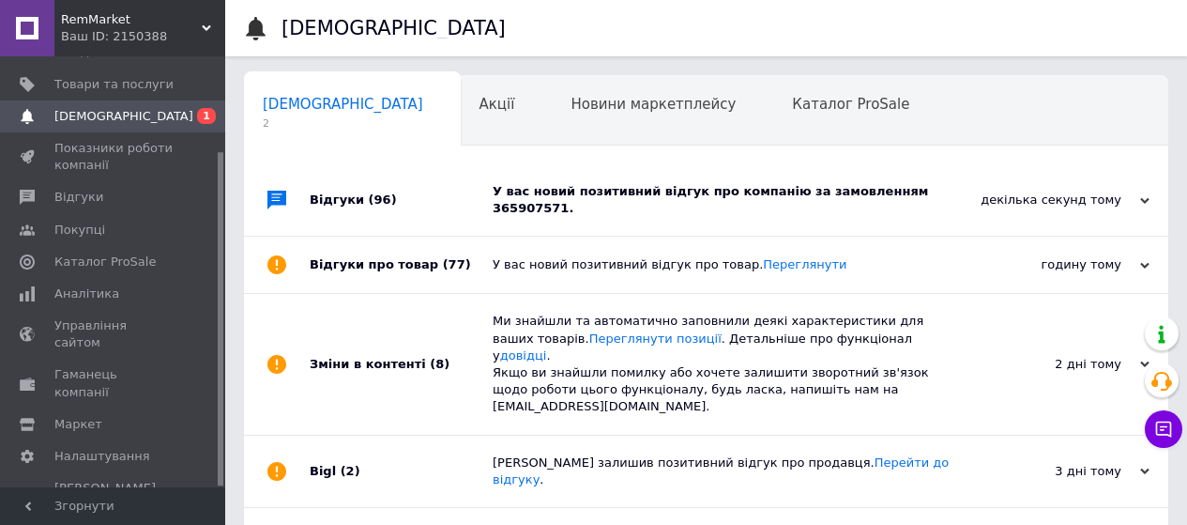
scroll to position [0, 6]
click at [605, 197] on div "У вас новий позитивний відгук про компанію за замовленням 365907571." at bounding box center [727, 200] width 469 height 34
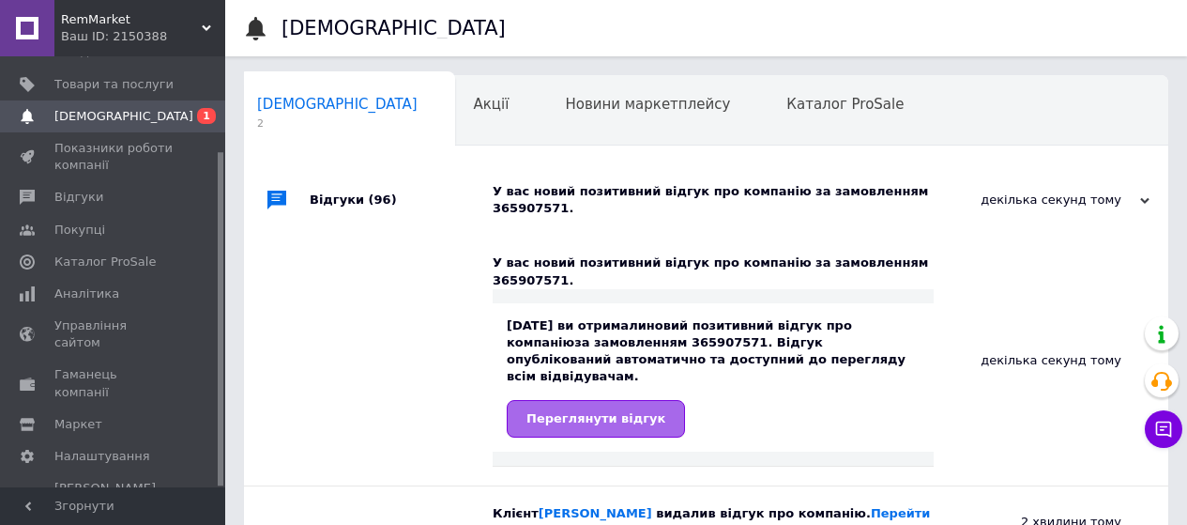
click at [570, 411] on span "Переглянути відгук" at bounding box center [595, 418] width 139 height 14
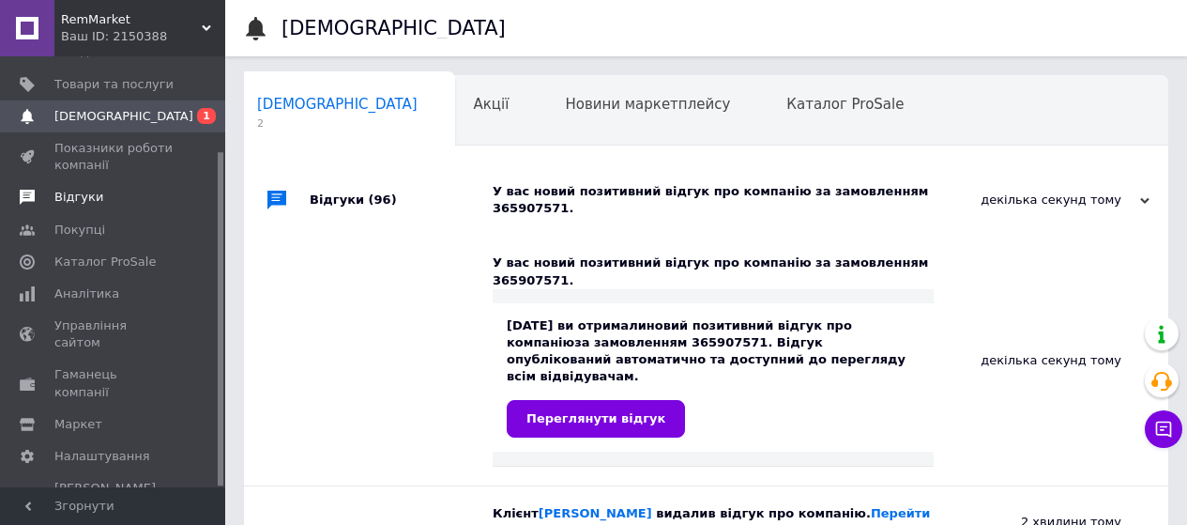
click at [67, 195] on span "Відгуки" at bounding box center [78, 197] width 49 height 17
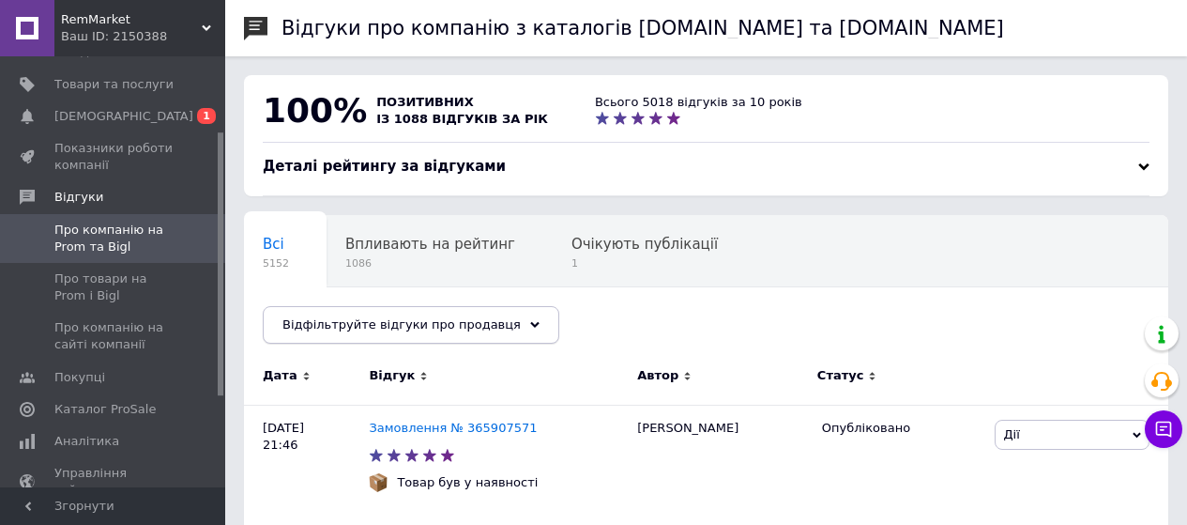
click at [499, 319] on div "Відфільтруйте відгуки про продавця" at bounding box center [411, 325] width 297 height 38
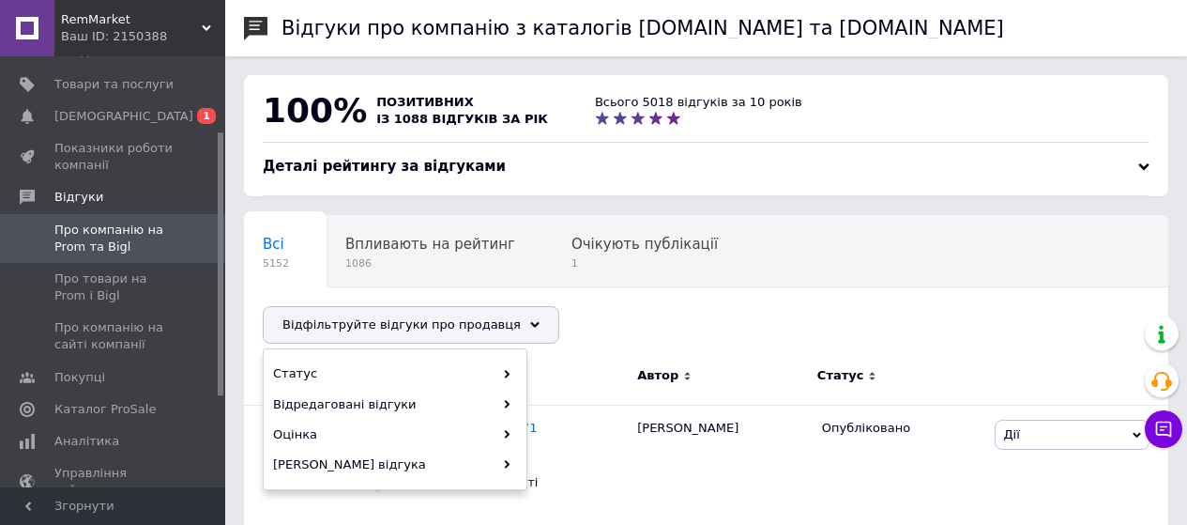
scroll to position [281, 0]
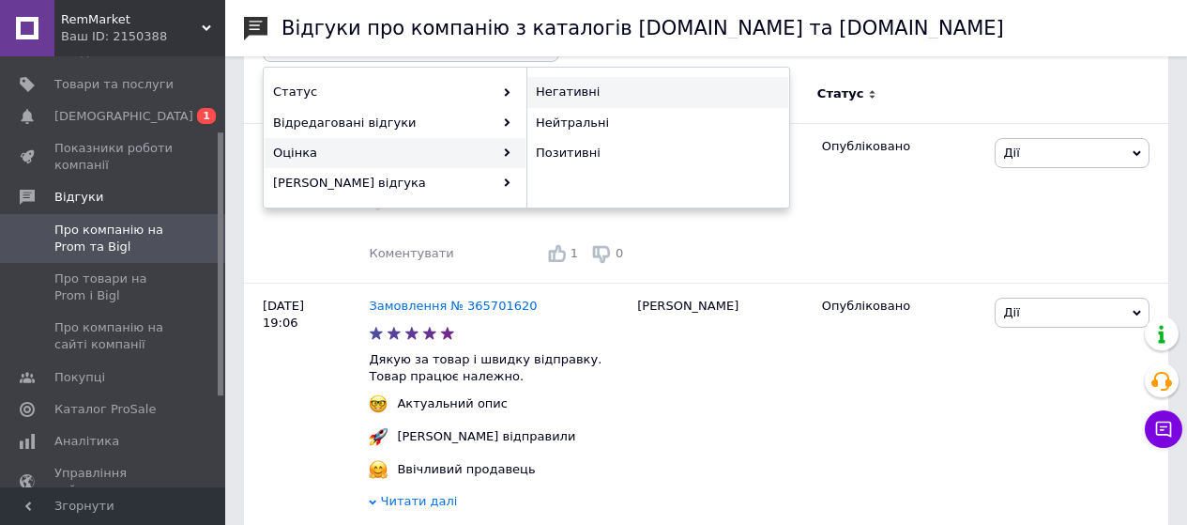
click at [610, 103] on div "Негативні" at bounding box center [657, 92] width 261 height 30
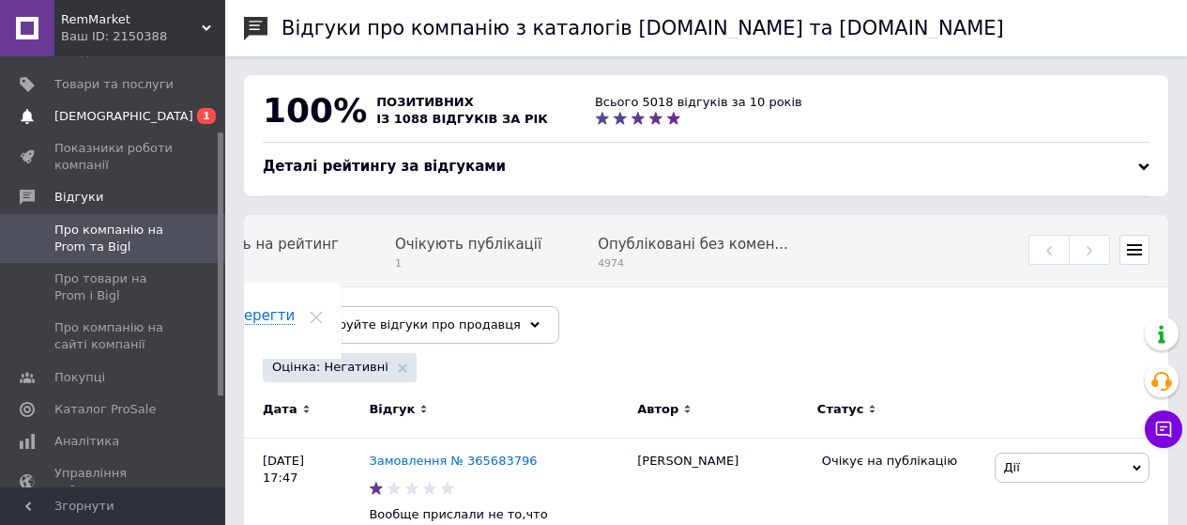
click at [109, 113] on span "[DEMOGRAPHIC_DATA]" at bounding box center [123, 116] width 139 height 17
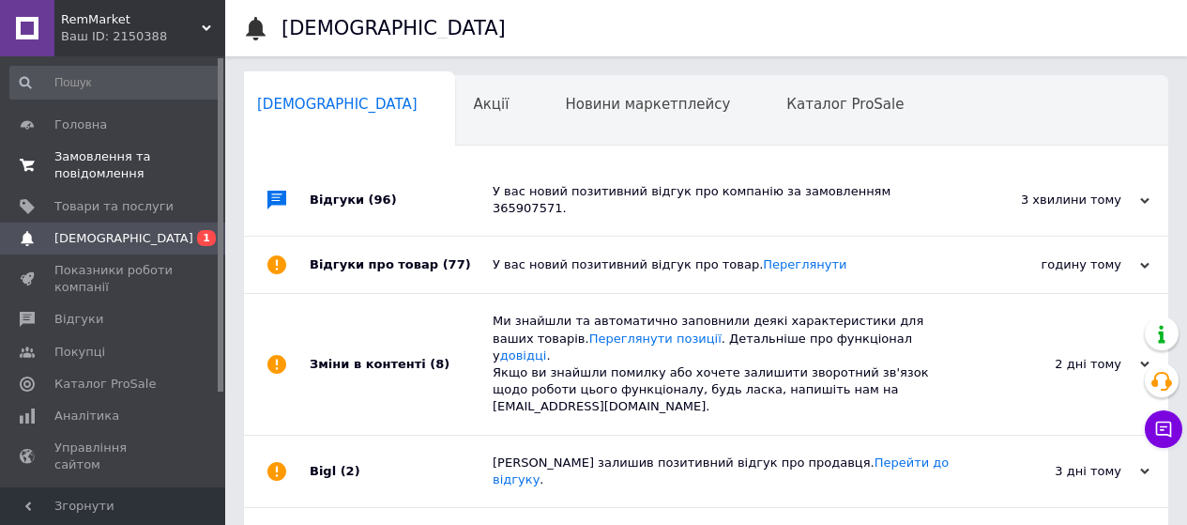
click at [122, 162] on span "Замовлення та повідомлення" at bounding box center [113, 165] width 119 height 34
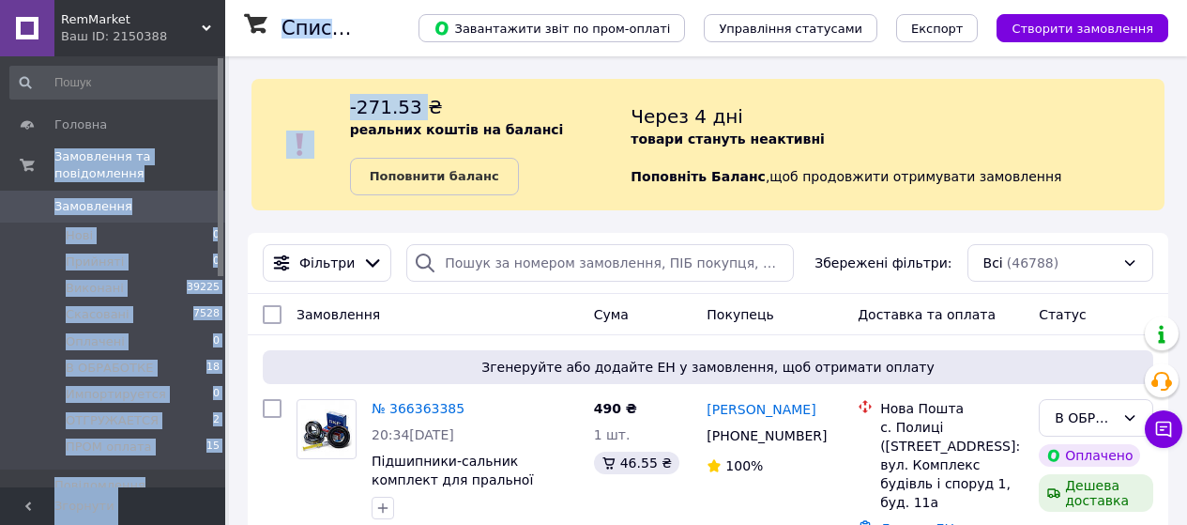
drag, startPoint x: 429, startPoint y: 114, endPoint x: 216, endPoint y: 104, distance: 213.2
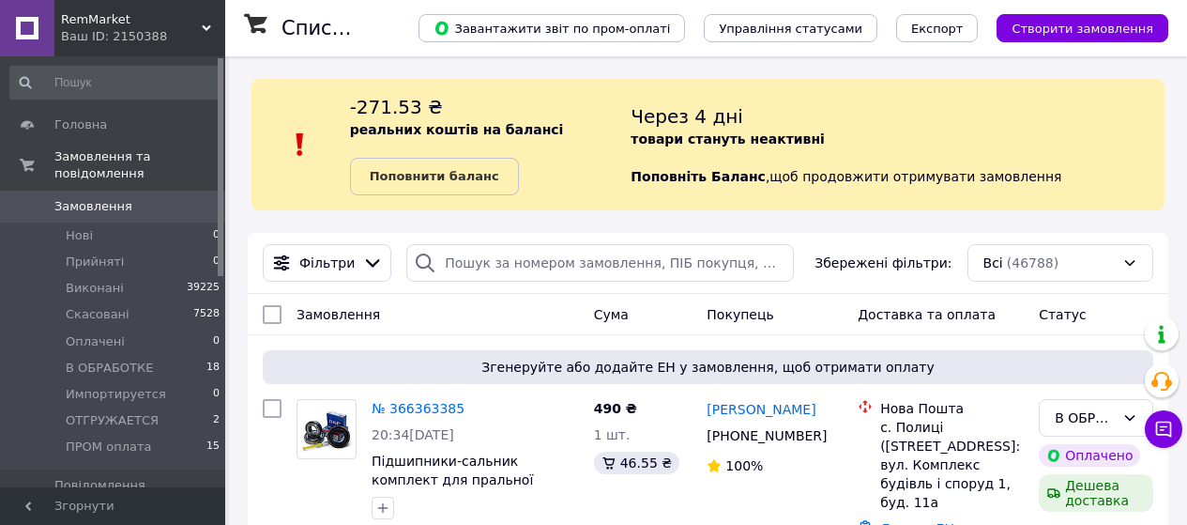
click at [819, 87] on div "-271.53 ₴ реальних коштів на балансі Поповнити баланс Через 4 дні товари станут…" at bounding box center [707, 144] width 913 height 131
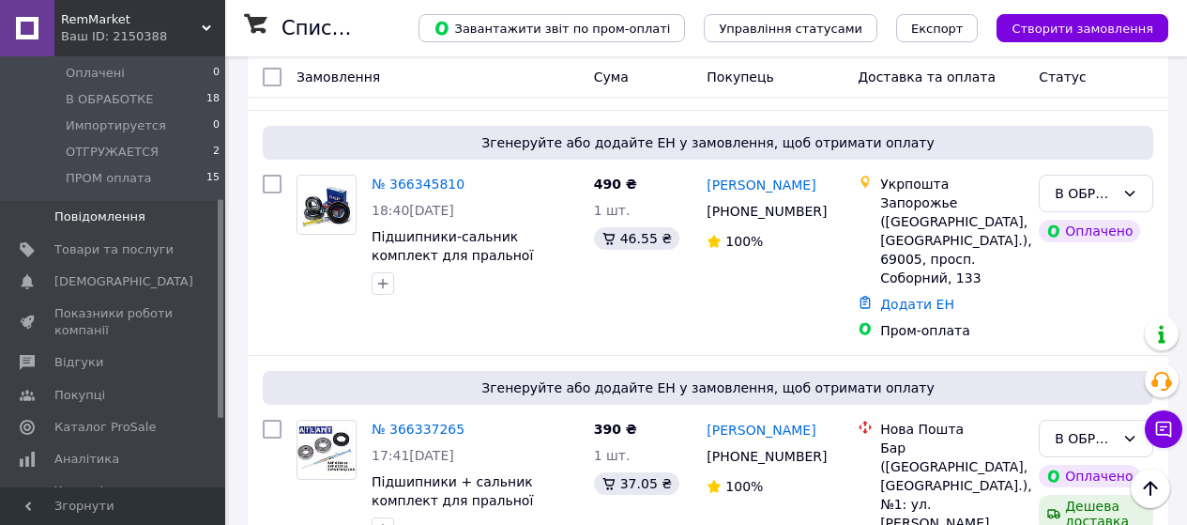
scroll to position [281, 0]
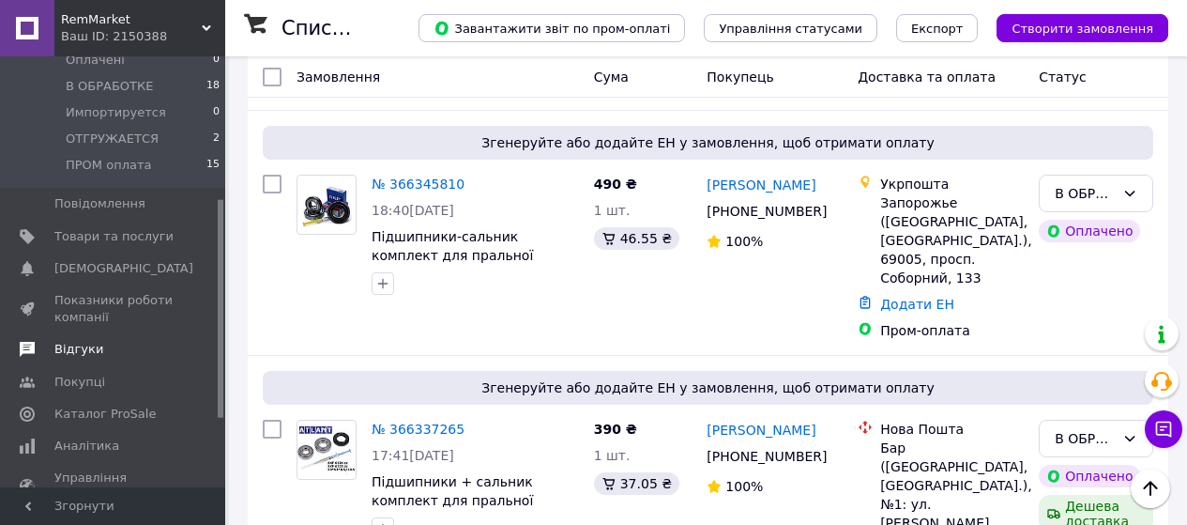
click at [133, 341] on span "Відгуки" at bounding box center [113, 349] width 119 height 17
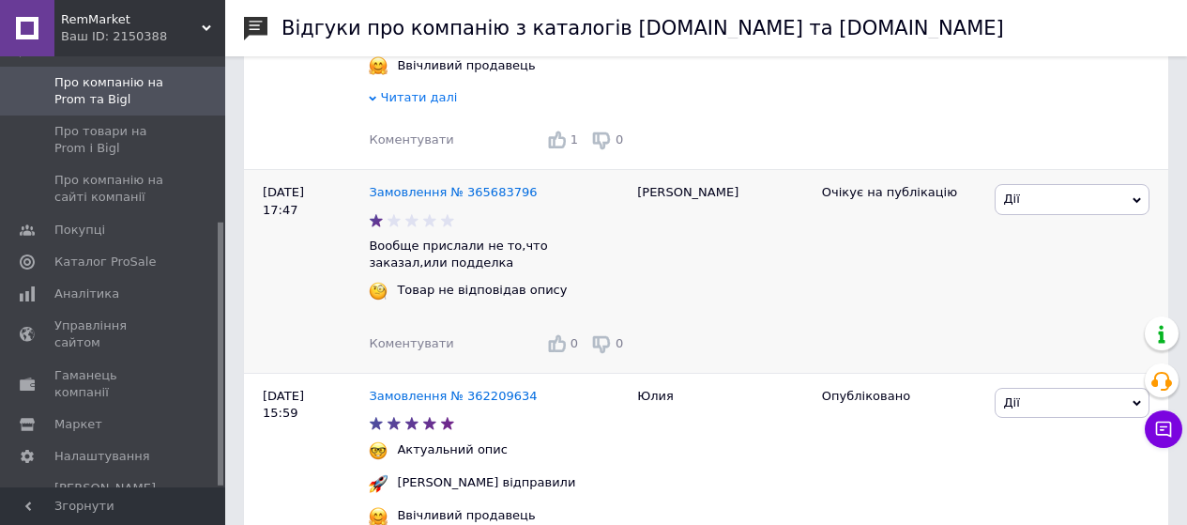
scroll to position [751, 0]
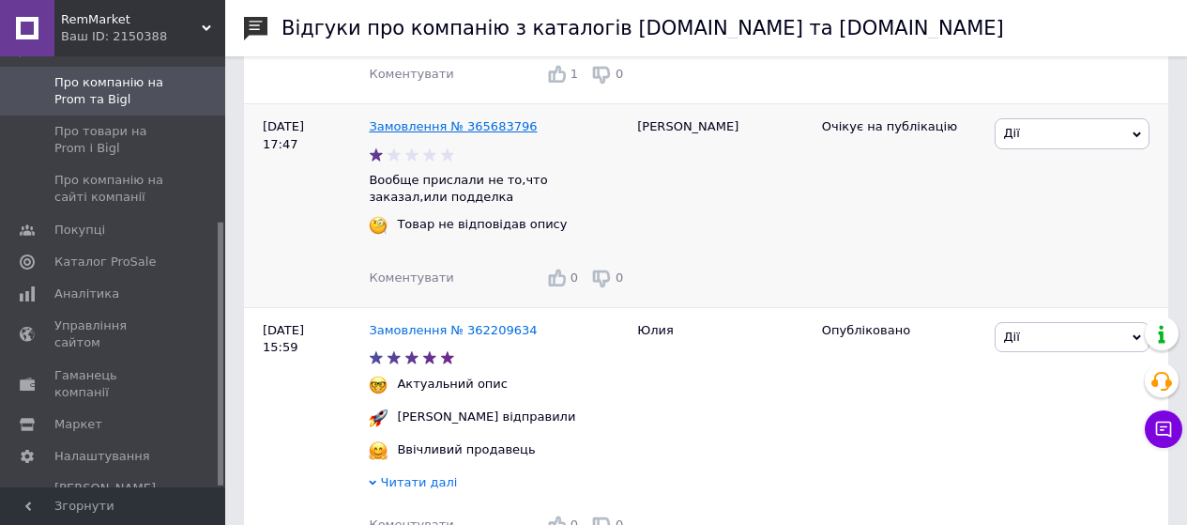
click at [457, 133] on link "Замовлення № 365683796" at bounding box center [453, 126] width 168 height 14
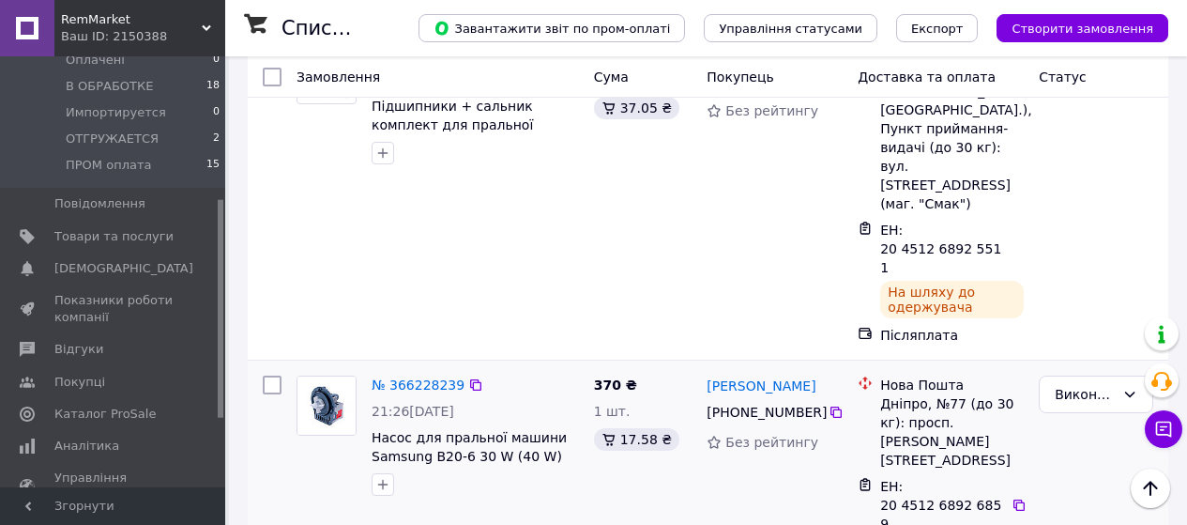
scroll to position [4504, 0]
